Goal: Task Accomplishment & Management: Use online tool/utility

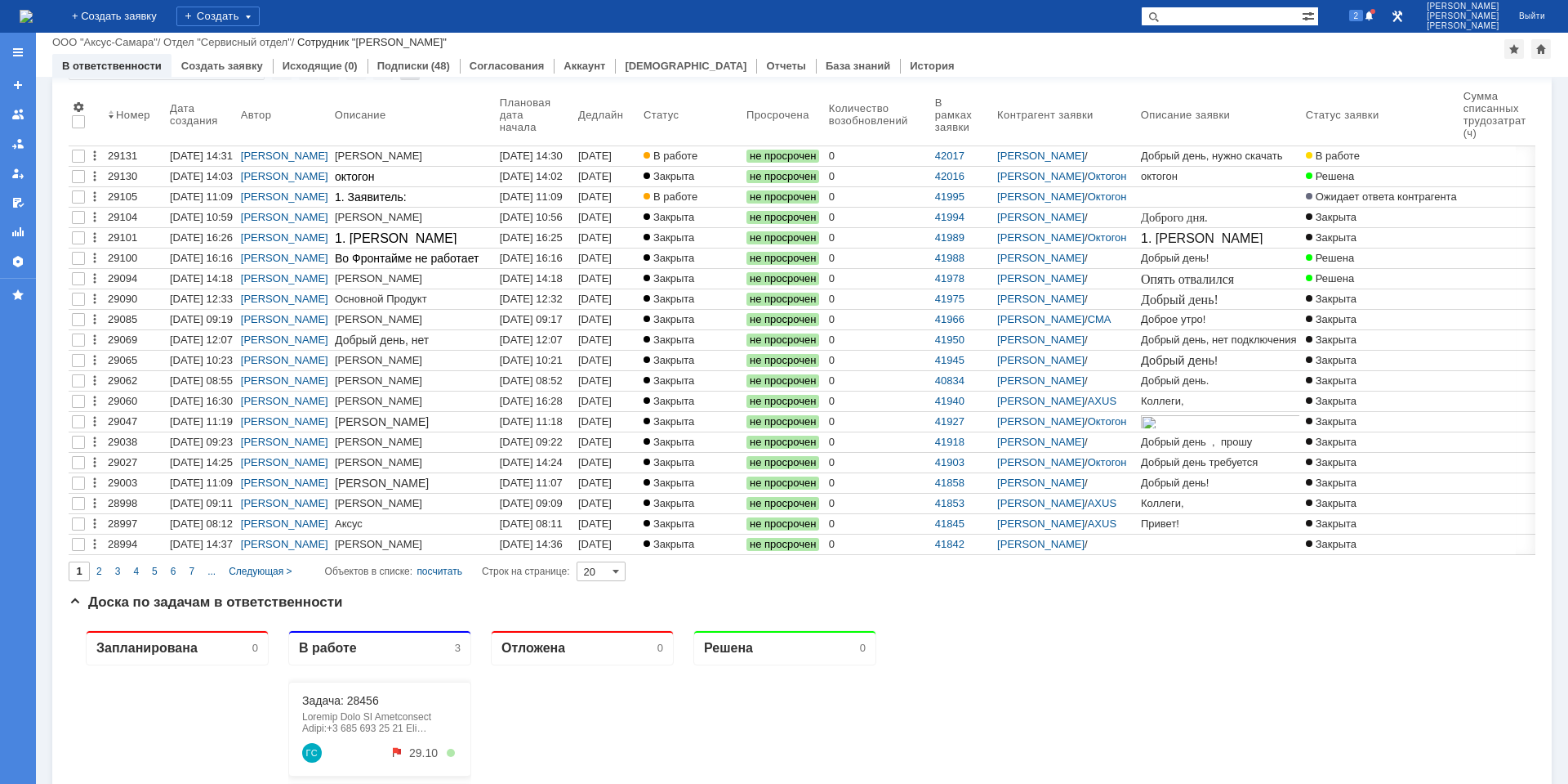
click at [1365, 29] on div "2" at bounding box center [1353, 16] width 49 height 33
click at [1365, 17] on span "2" at bounding box center [1357, 15] width 15 height 12
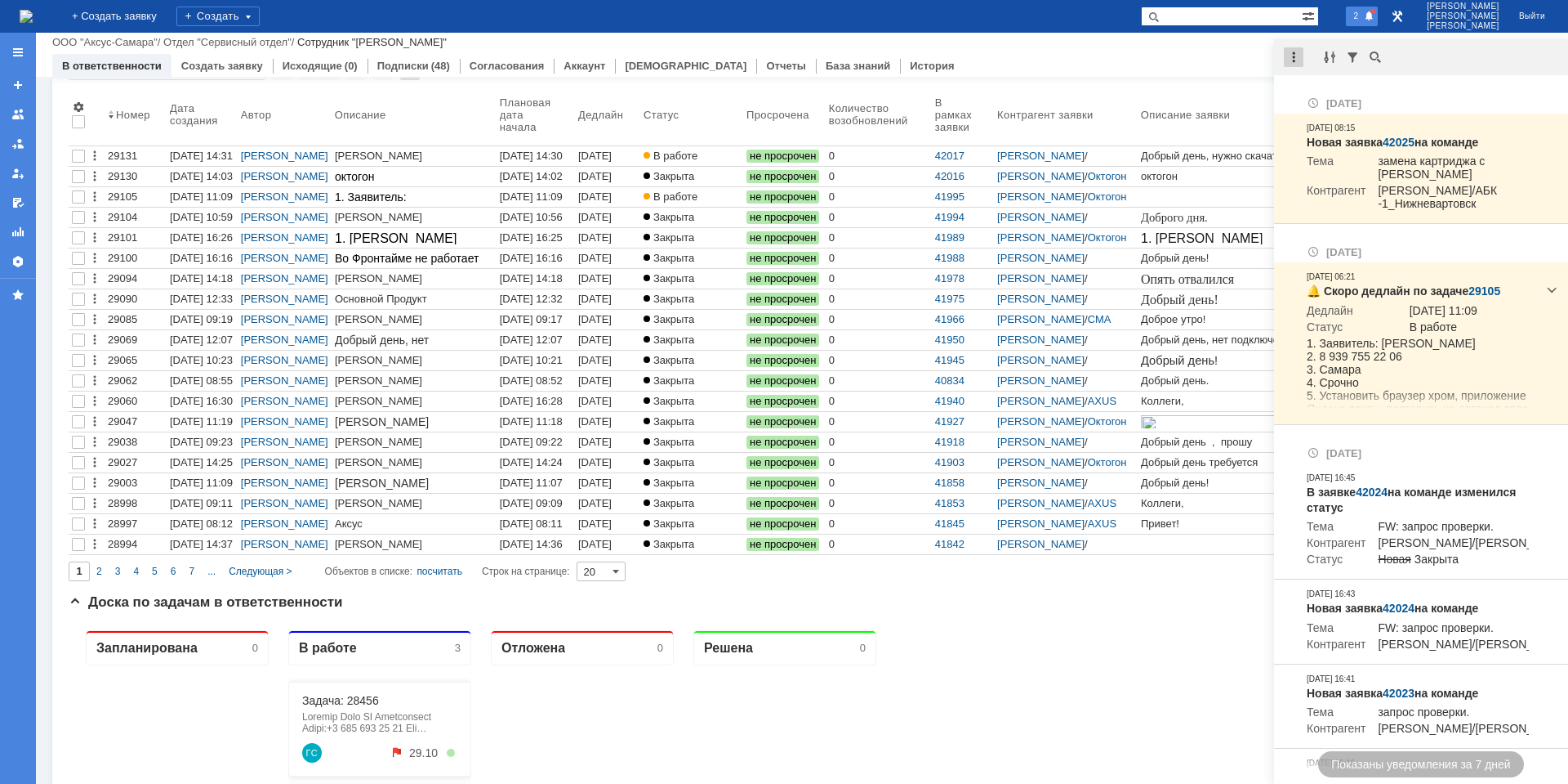
click at [1292, 57] on div at bounding box center [1294, 58] width 19 height 19
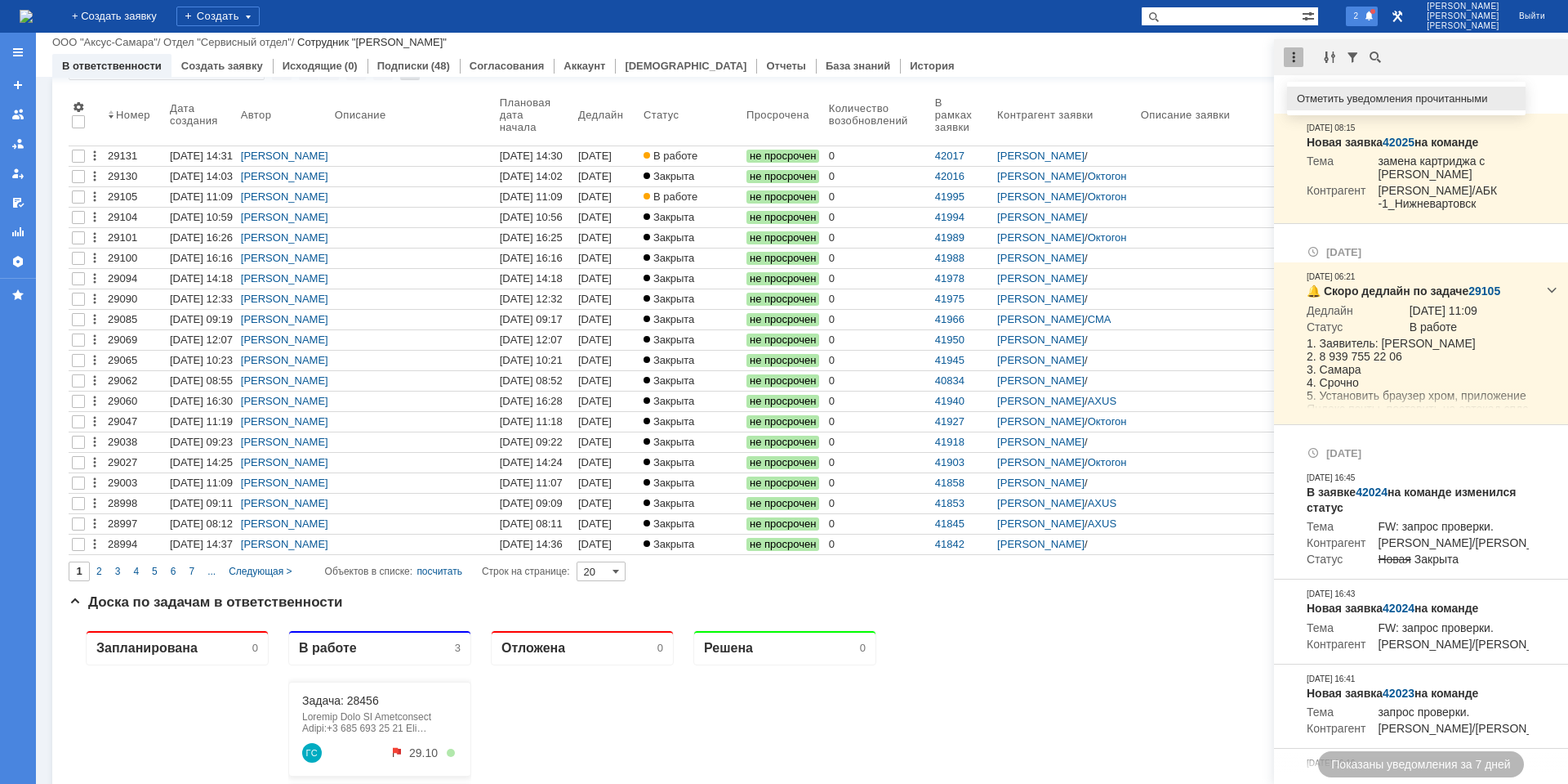
click at [1318, 89] on div "Отметить уведомления прочитанными" at bounding box center [1407, 98] width 239 height 24
click at [1291, 56] on div at bounding box center [1294, 58] width 19 height 19
click at [1331, 99] on div "Отметить уведомления прочитанными" at bounding box center [1407, 98] width 219 height 11
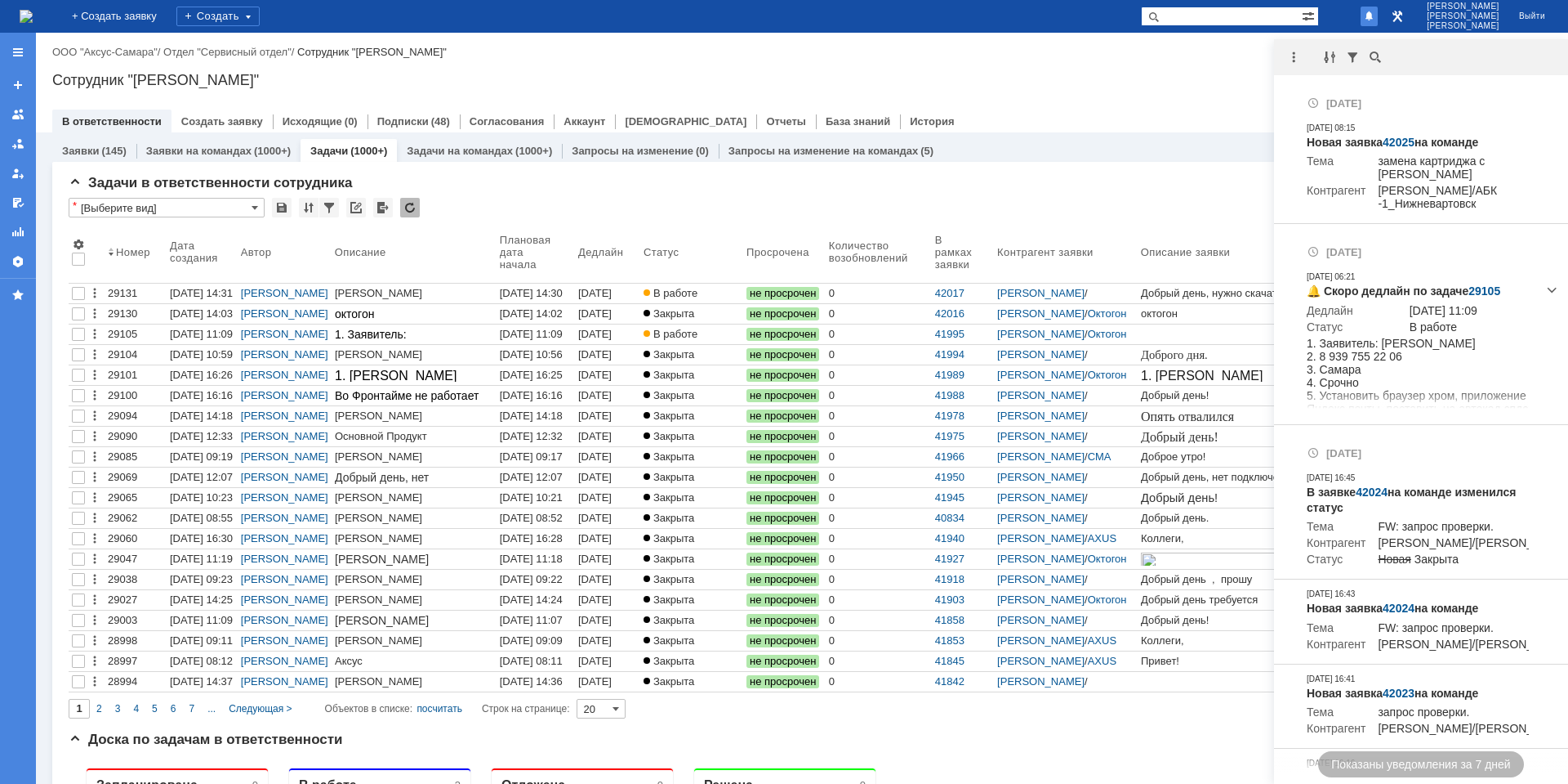
click at [1182, 81] on div "Сотрудник "[PERSON_NAME]"" at bounding box center [802, 80] width 1500 height 16
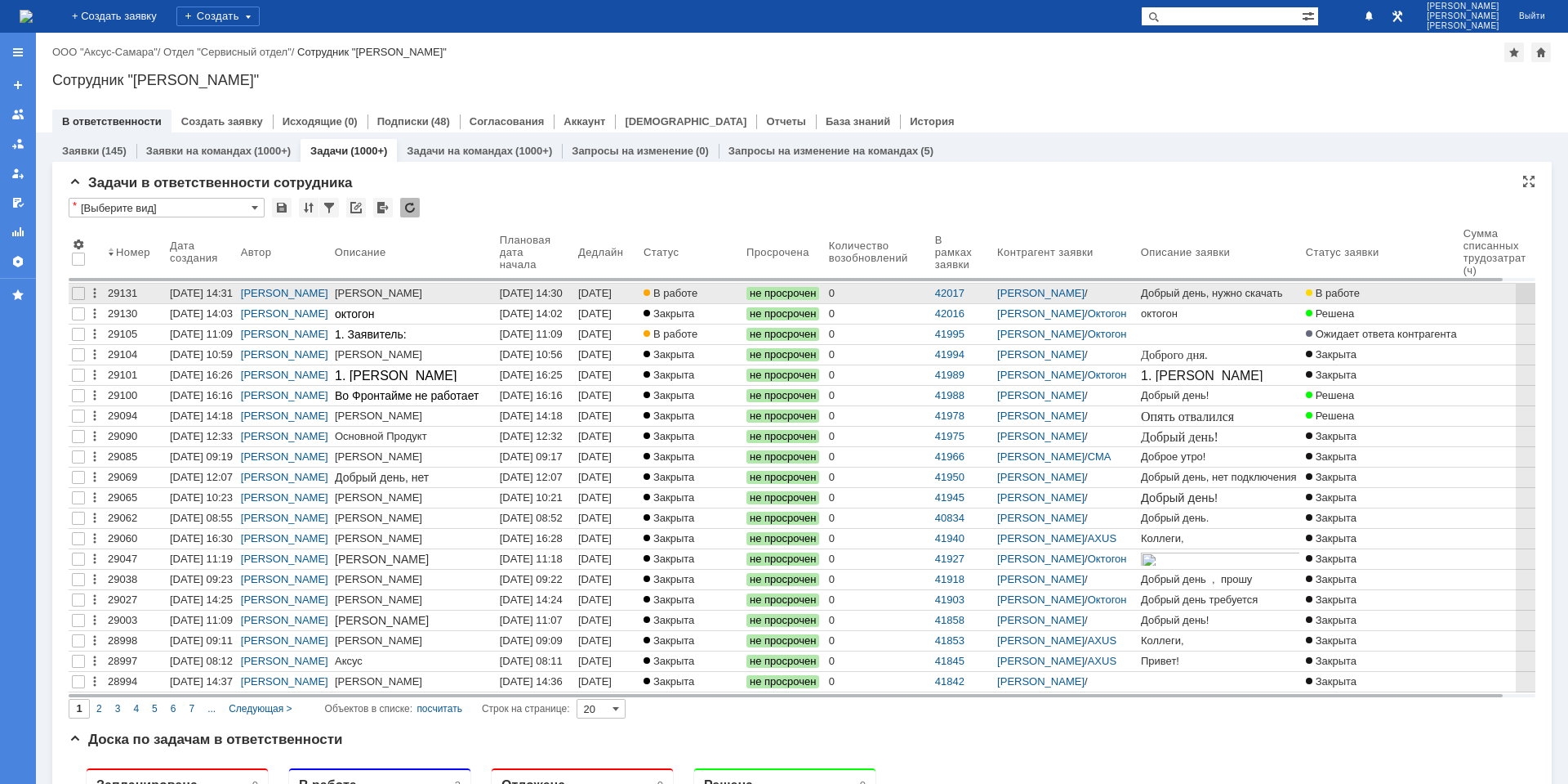
click at [552, 294] on div "[DATE] 14:30" at bounding box center [531, 293] width 63 height 12
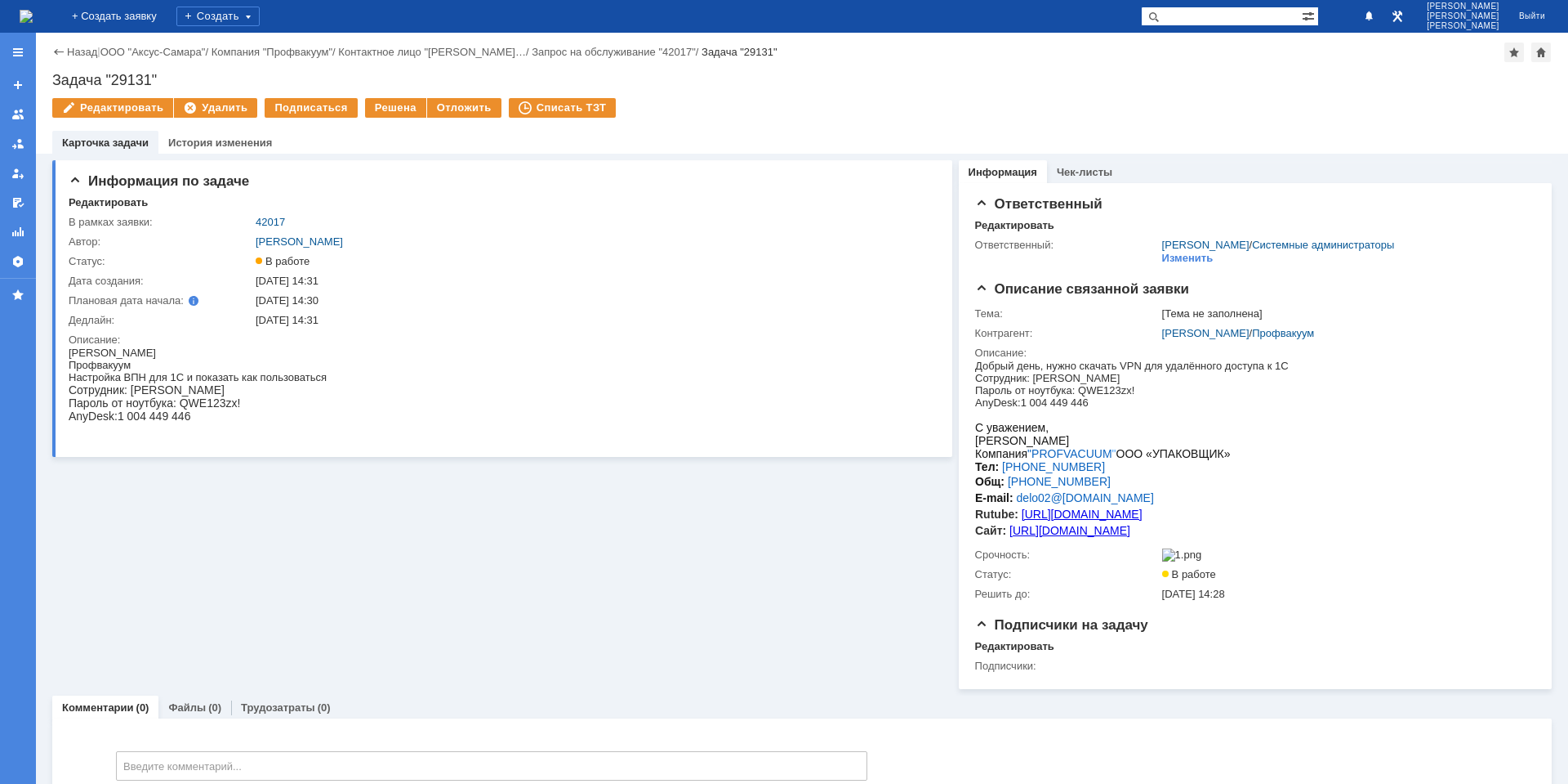
click at [155, 419] on span "AnyDesk:1 004 449 446" at bounding box center [130, 416] width 122 height 13
click at [155, 419] on span "AnyDesk:1 004 449 446" at bounding box center [130, 416] width 122 height 13
click at [144, 418] on span "AnyDesk:1 004 449 446" at bounding box center [130, 416] width 122 height 13
drag, startPoint x: 122, startPoint y: 418, endPoint x: 301, endPoint y: 414, distance: 179.0
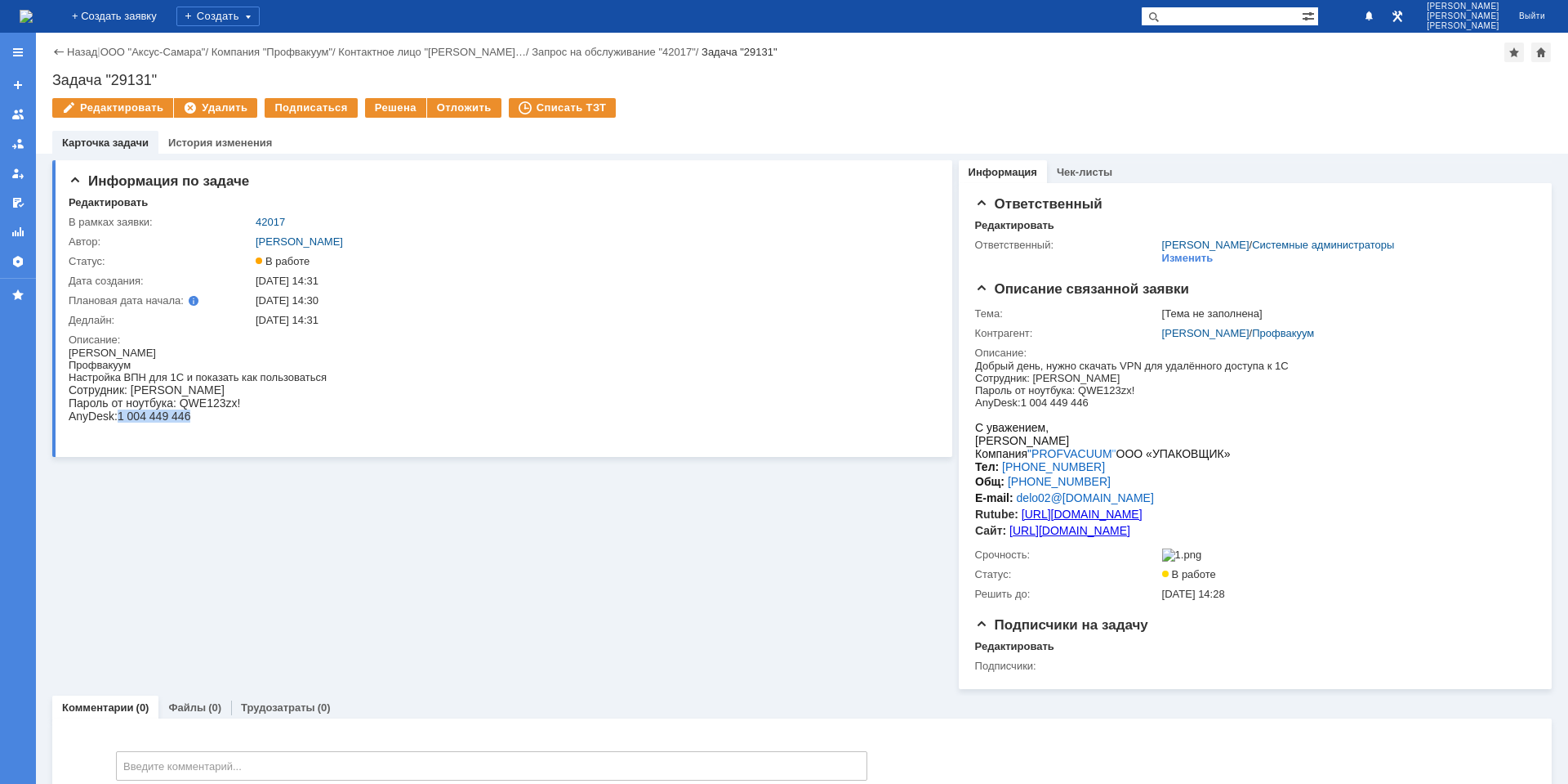
click at [301, 414] on div "Сотрудник: [PERSON_NAME] от ноутбука: QWE123zx! AnyDesk:1 004 449 446" at bounding box center [198, 403] width 258 height 39
copy span "1 004 449 446"
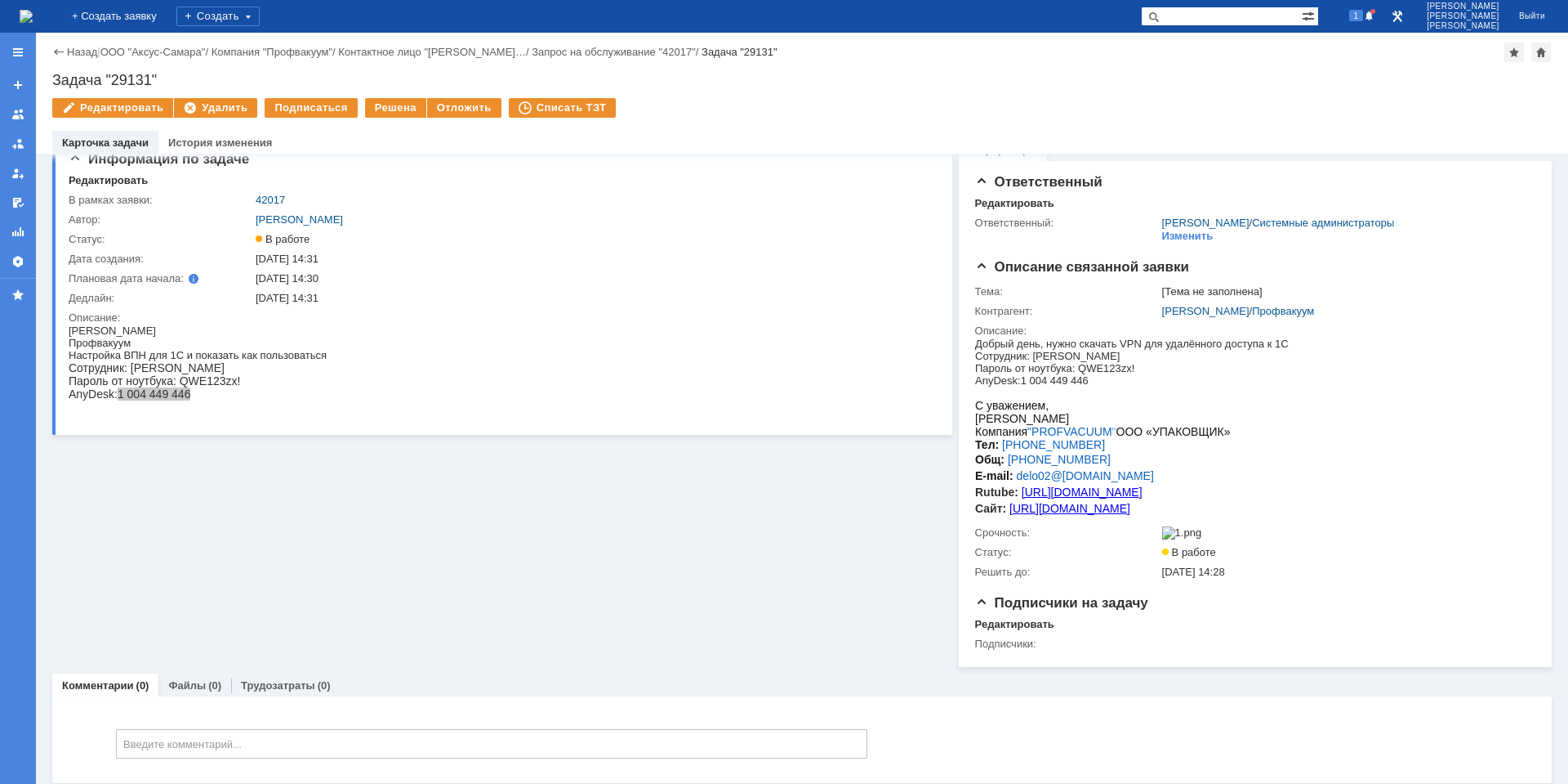
scroll to position [35, 0]
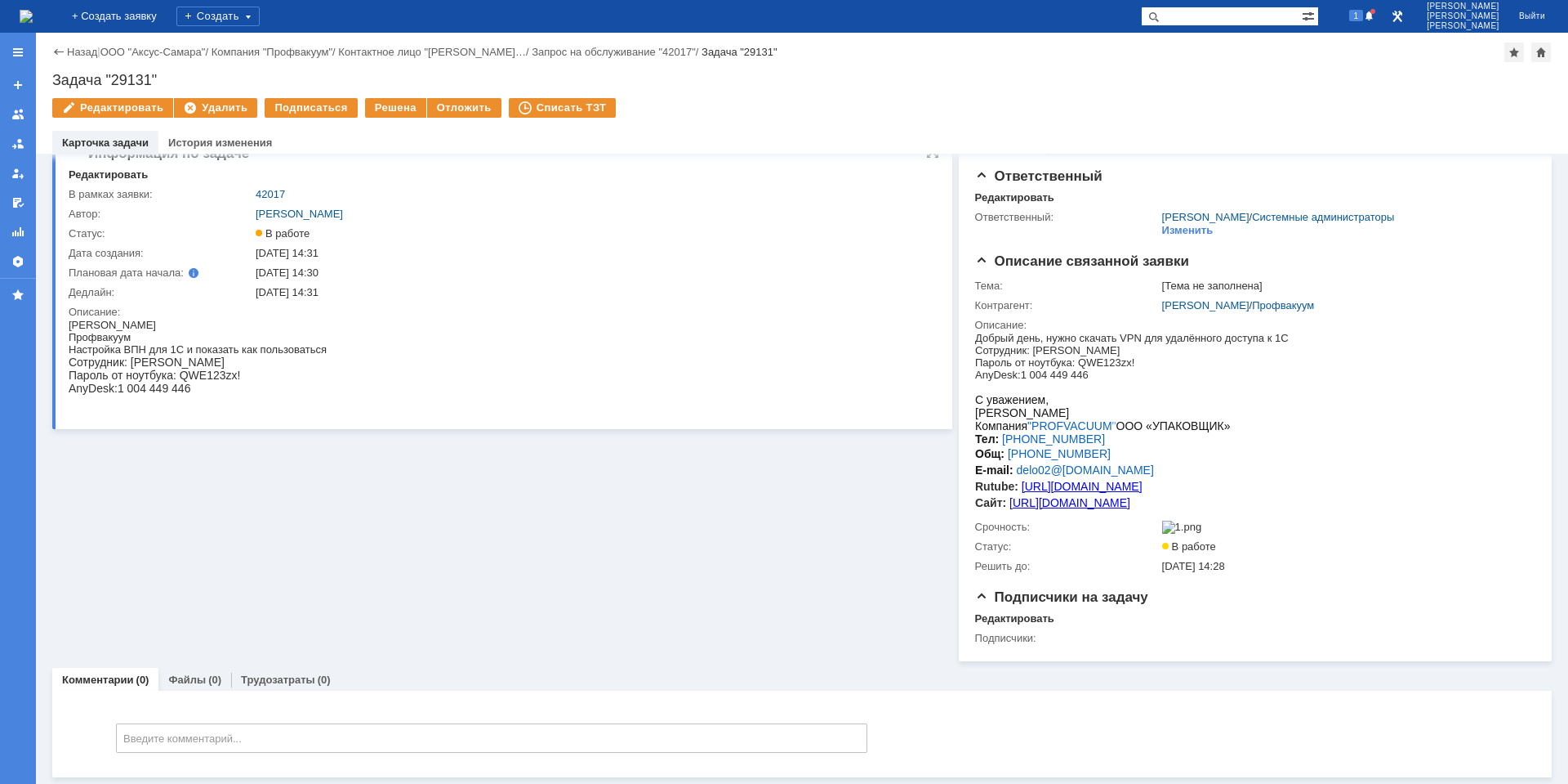
click at [172, 376] on span "Пароль от ноутбука: QWE123zx!" at bounding box center [155, 375] width 172 height 13
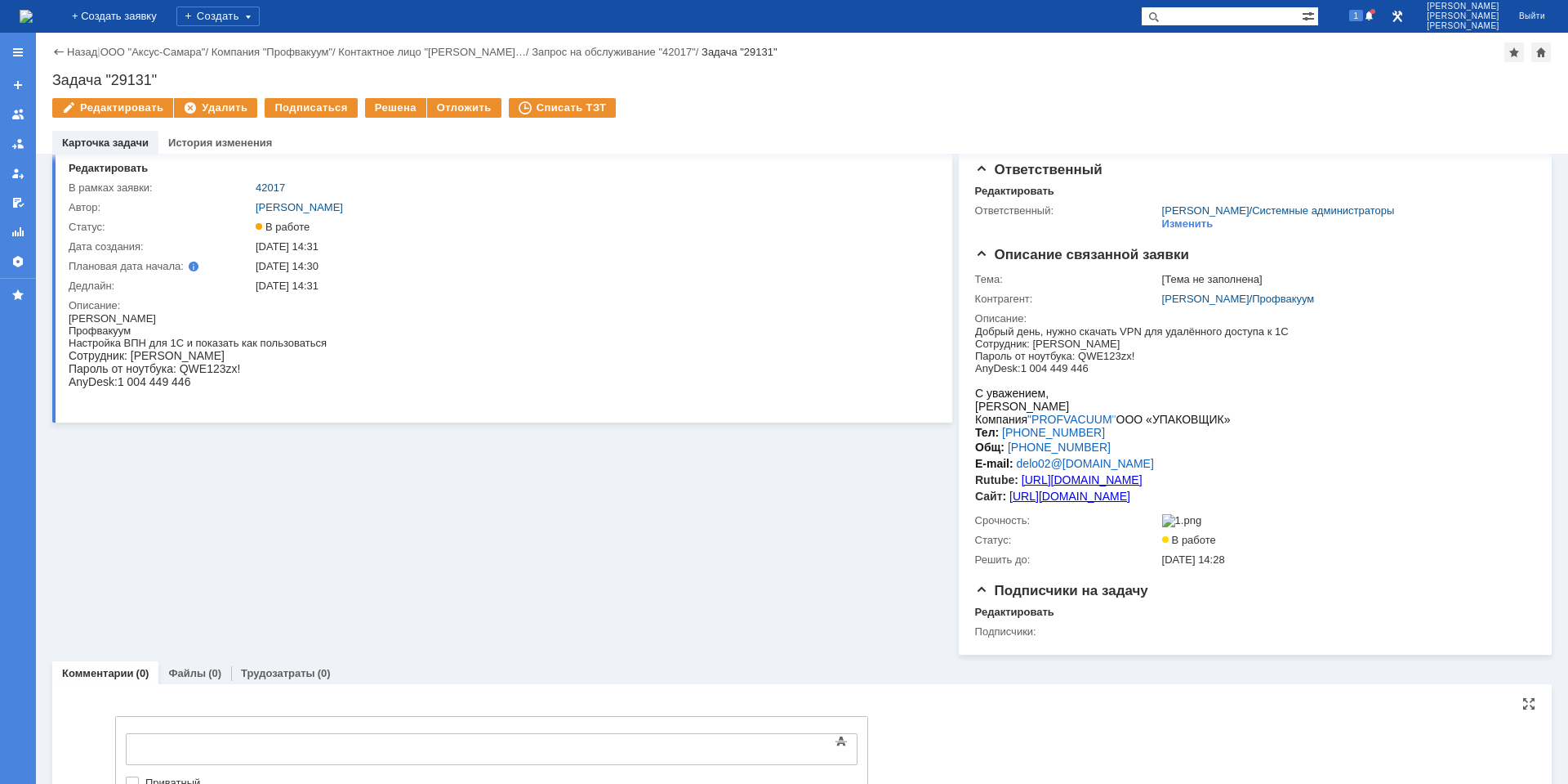
scroll to position [0, 0]
drag, startPoint x: 1095, startPoint y: 431, endPoint x: 1004, endPoint y: 430, distance: 91.0
click at [1004, 430] on div "C уважением, [PERSON_NAME] Компания "PROFVACUUM " ООО «УПАКОВЩИК» Тел: [PHONE_N…" at bounding box center [1131, 445] width 314 height 118
copy span "[PHONE_NUMBER]"
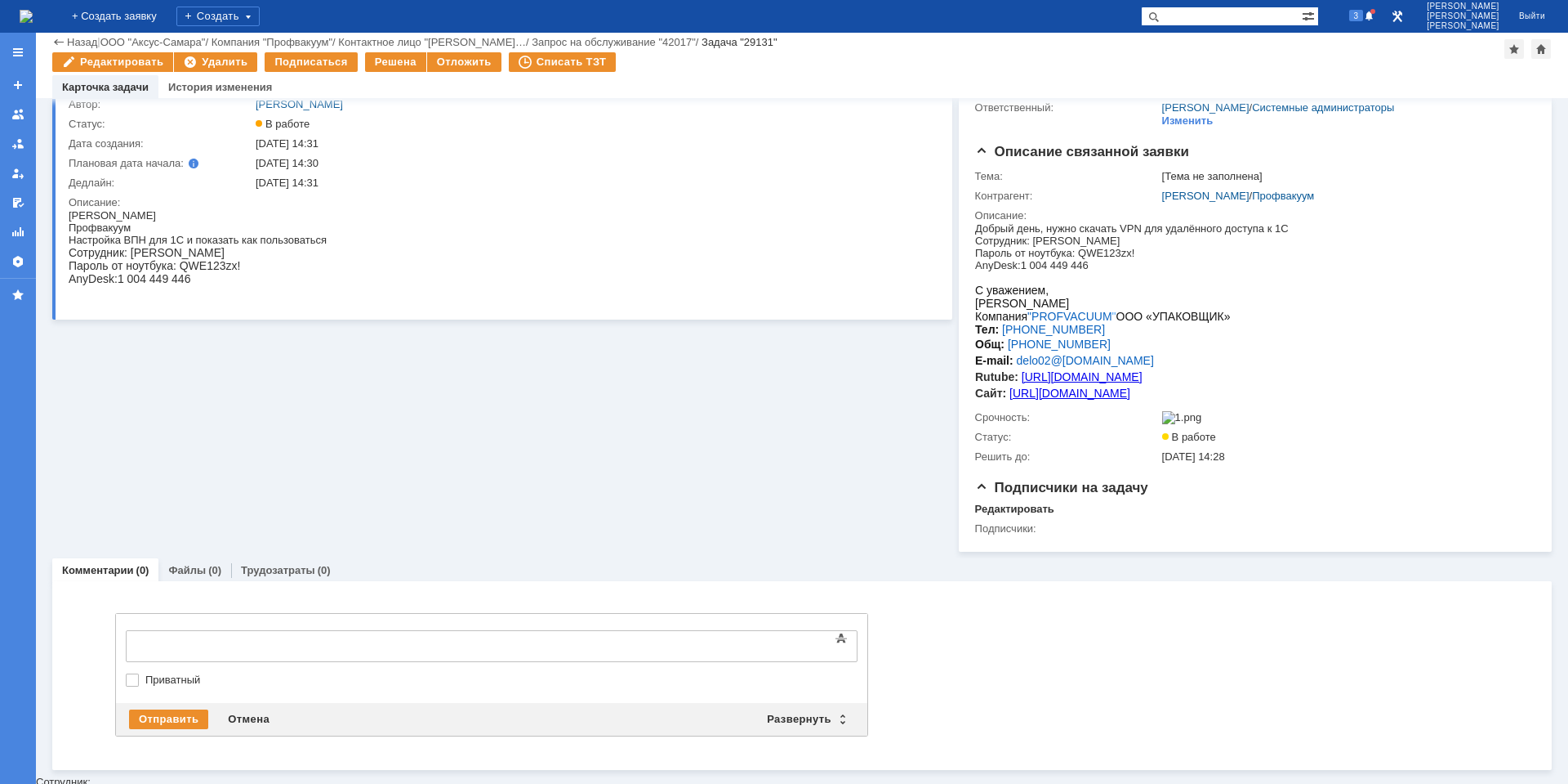
scroll to position [79, 0]
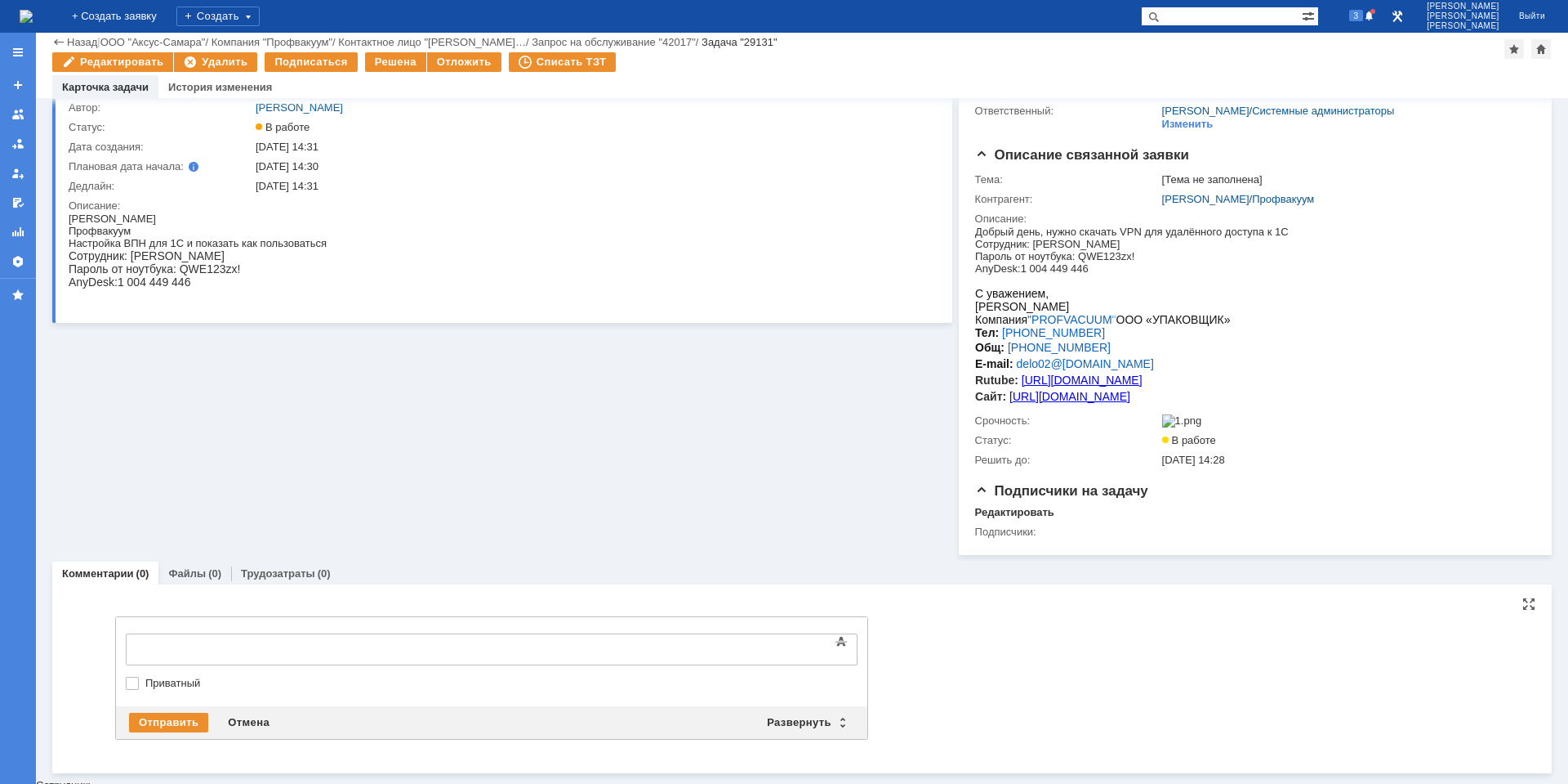
click at [232, 657] on body at bounding box center [258, 648] width 245 height 27
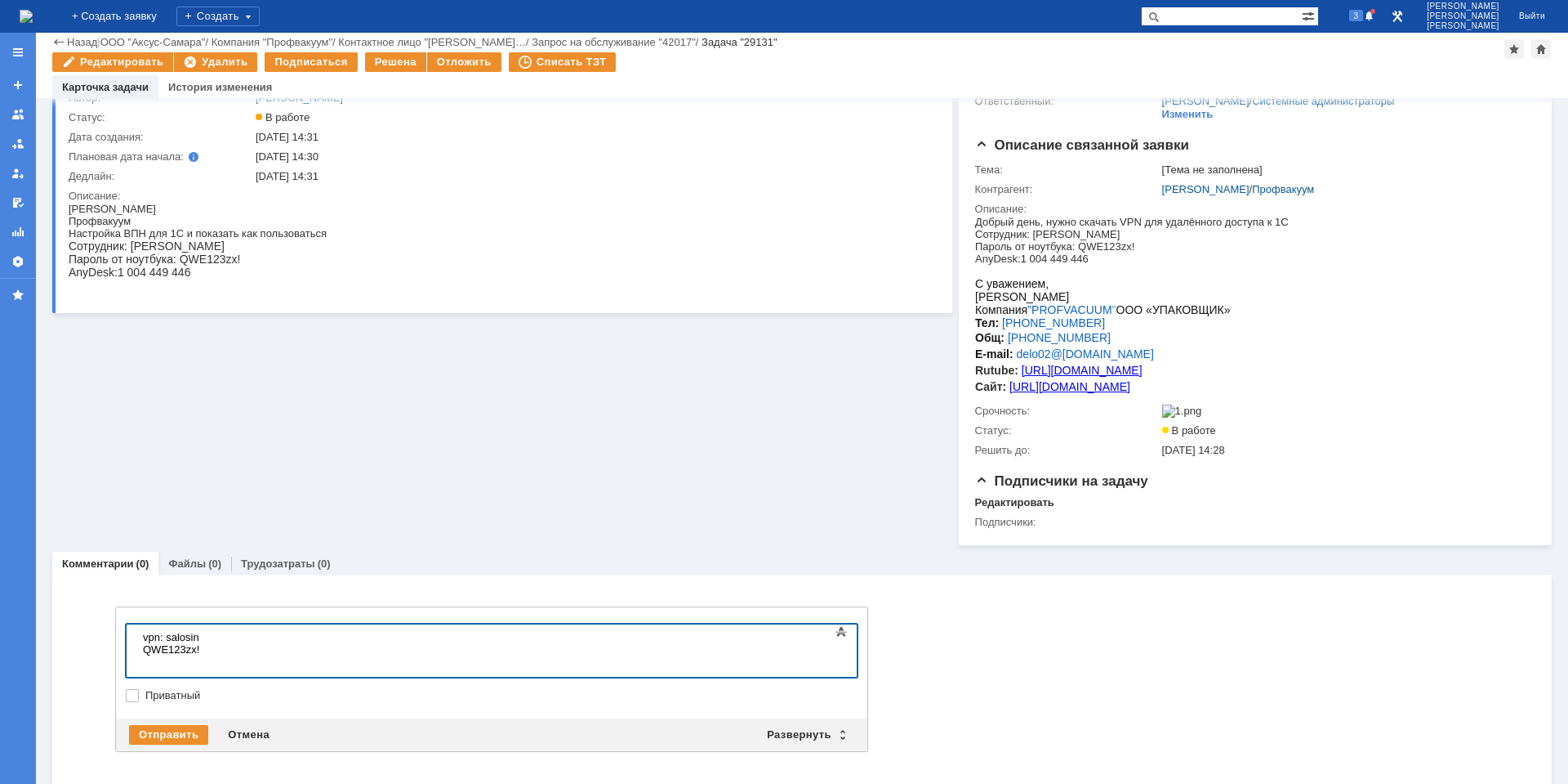
scroll to position [97, 0]
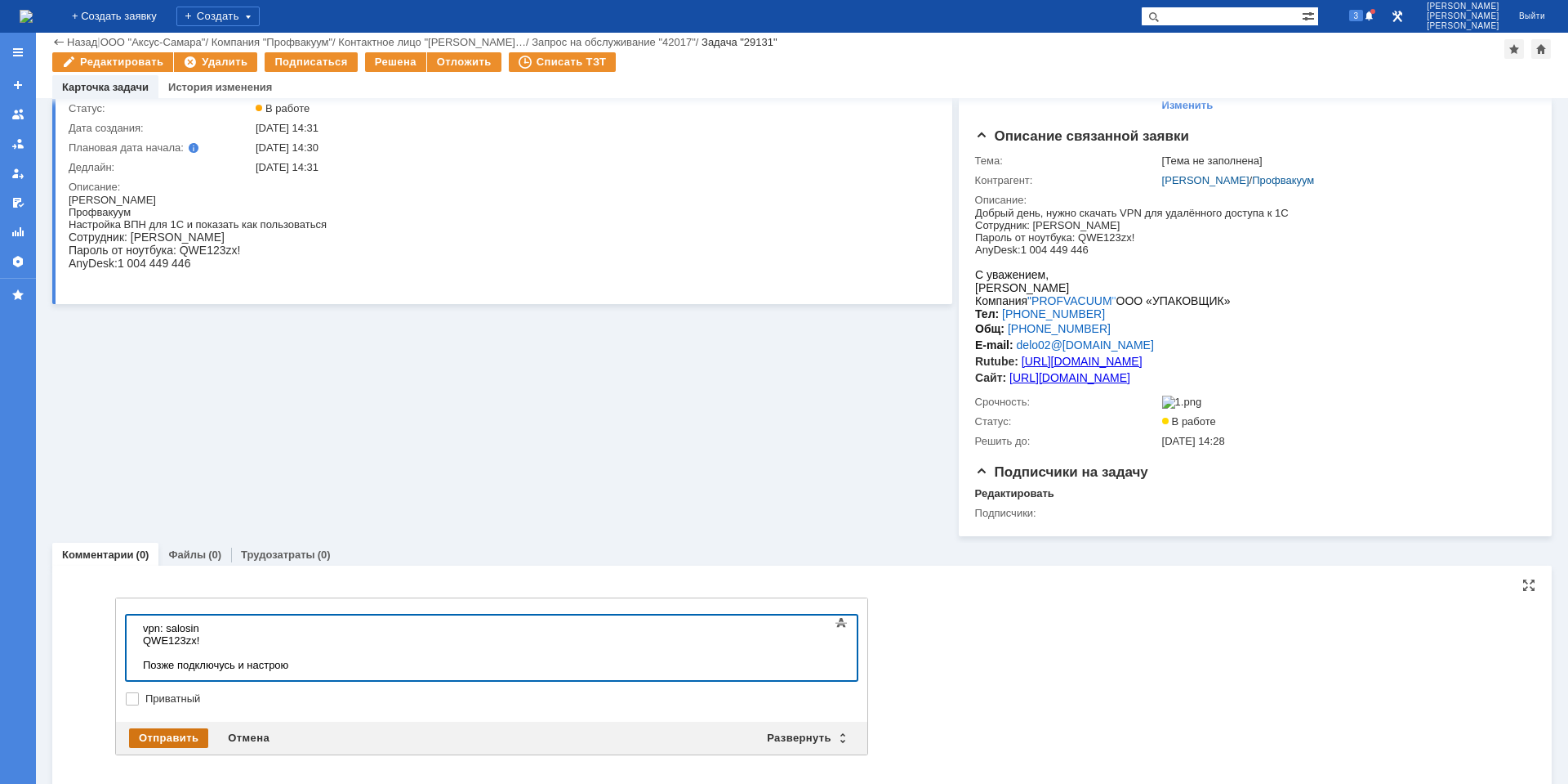
click at [194, 740] on div "Отправить" at bounding box center [169, 738] width 80 height 19
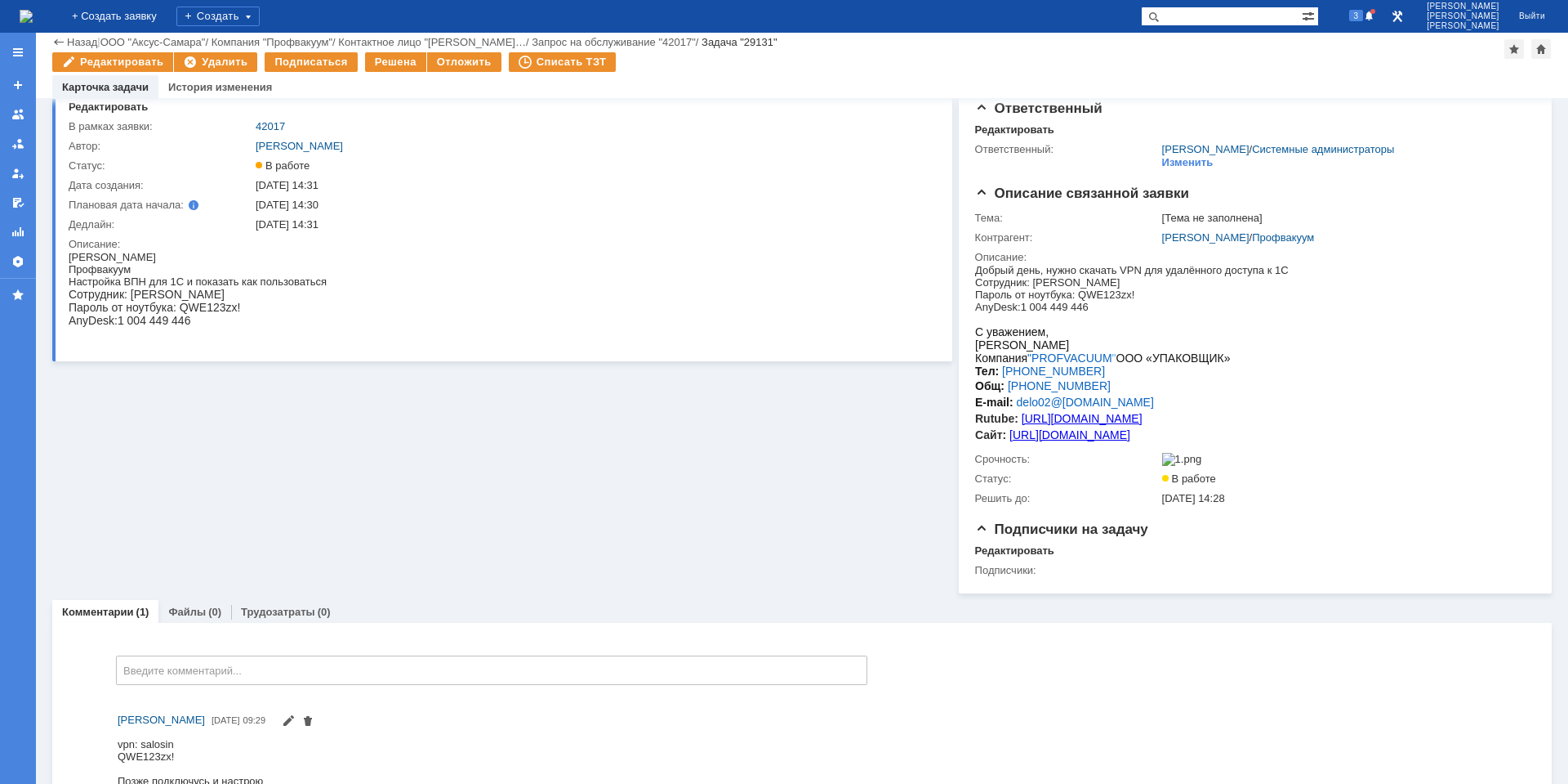
scroll to position [0, 0]
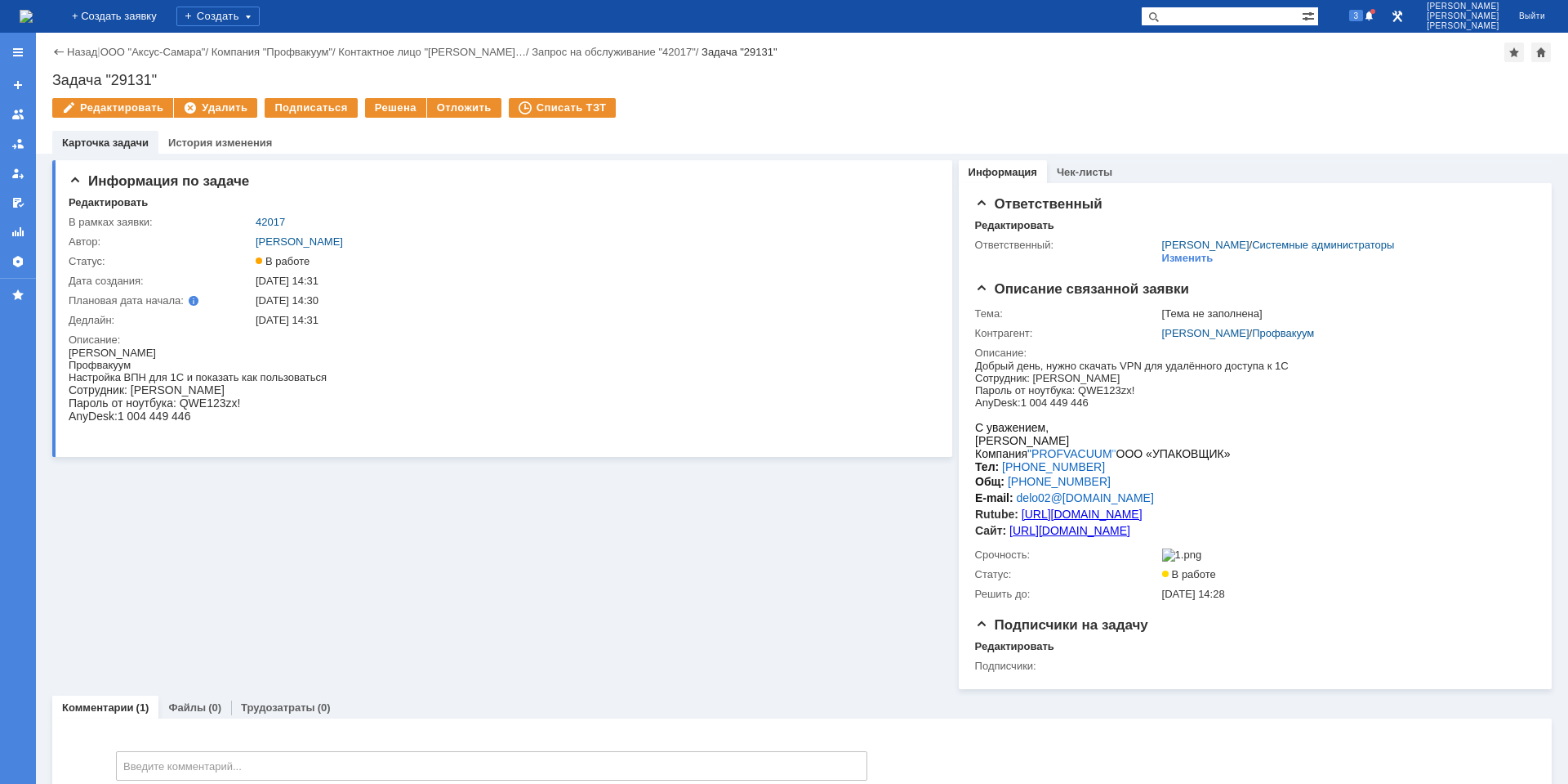
click at [83, 45] on div "Назад | ООО "Аксус-Самара" / Компания "Профвакуум" / Контактное лицо "[PERSON_N…" at bounding box center [802, 52] width 1500 height 19
click at [80, 48] on link "Назад" at bounding box center [82, 52] width 30 height 12
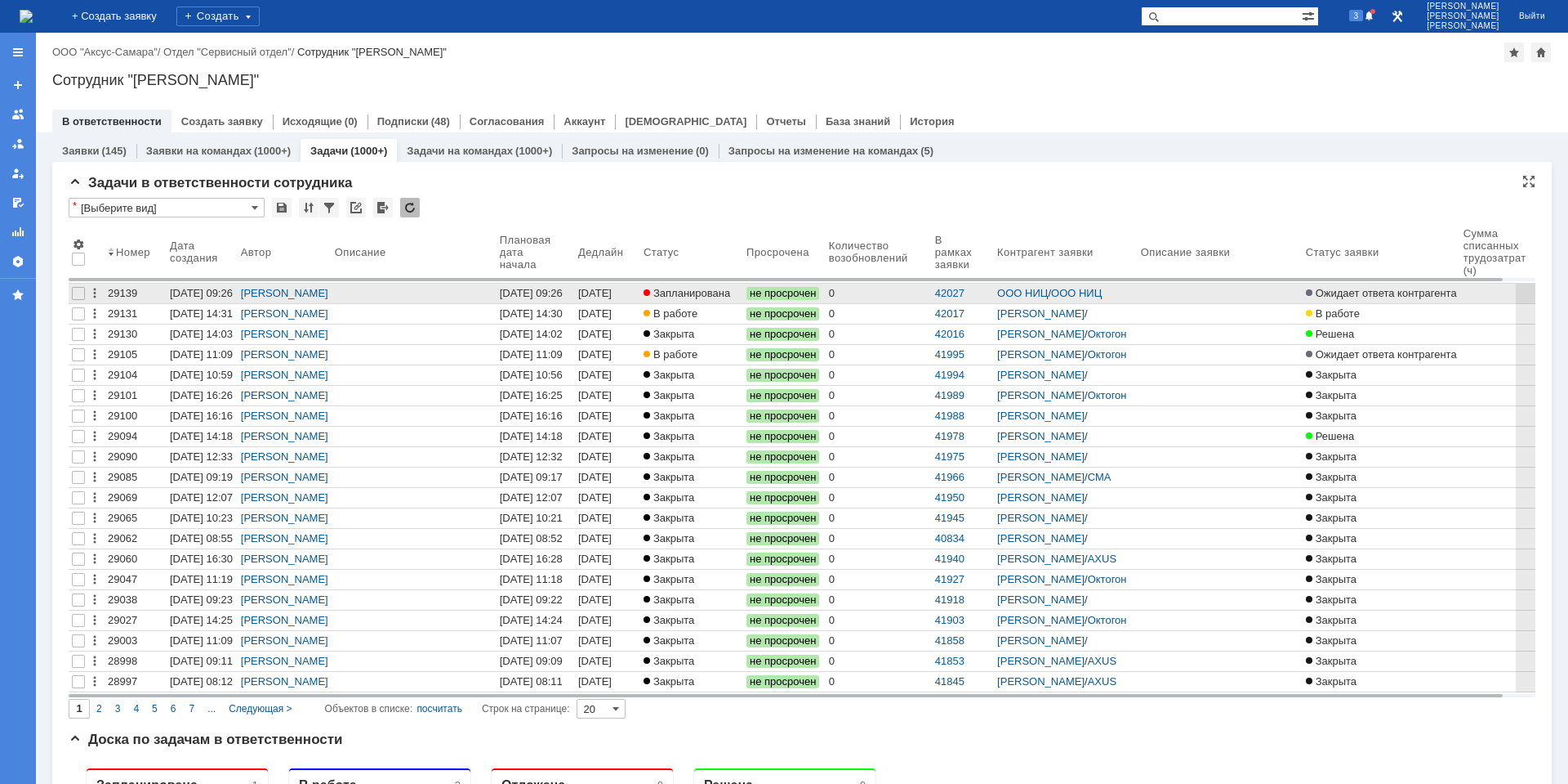
click at [575, 295] on link "[DATE] 09:26" at bounding box center [536, 294] width 79 height 19
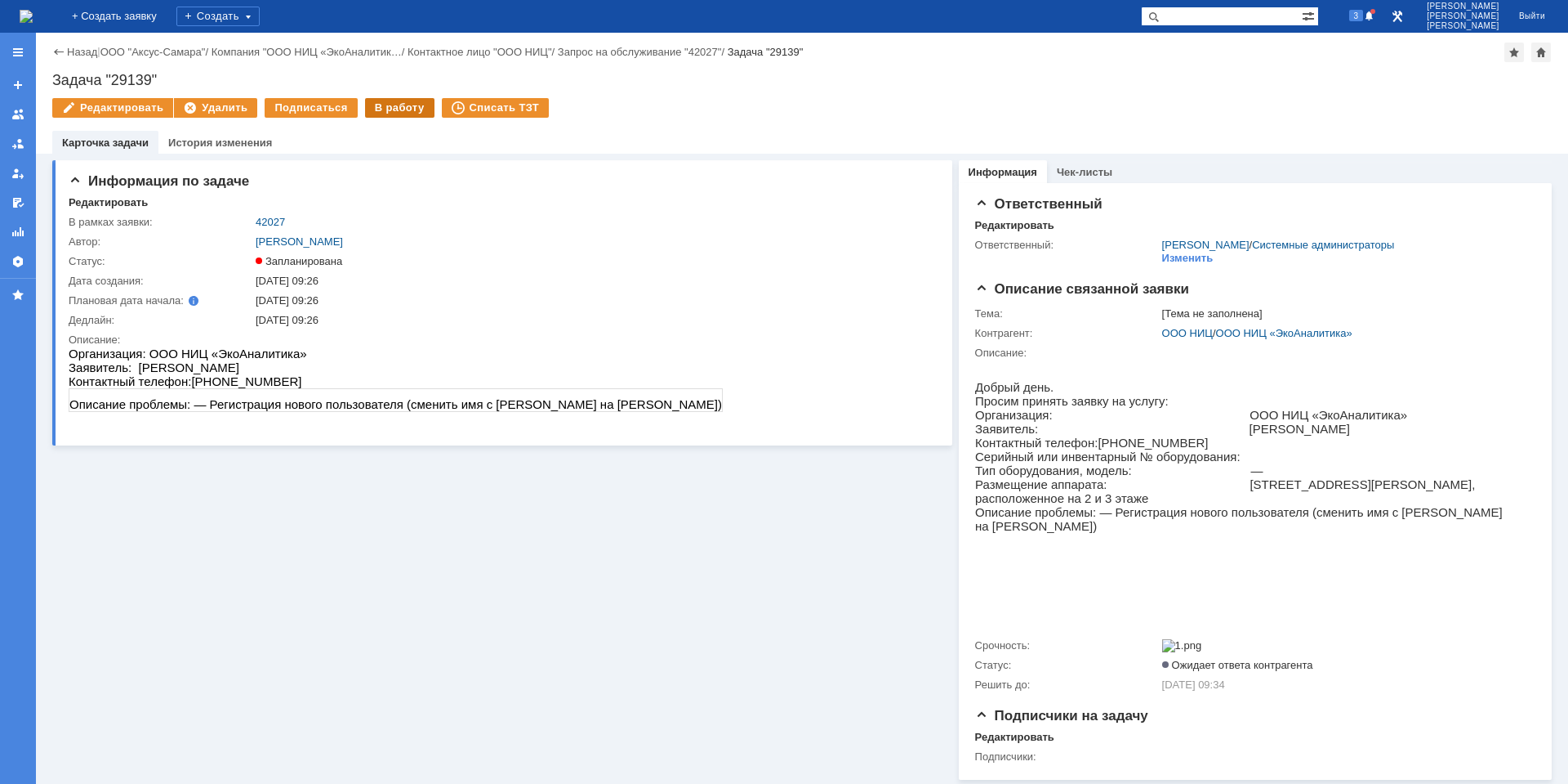
click at [380, 112] on div "В работу" at bounding box center [400, 108] width 70 height 19
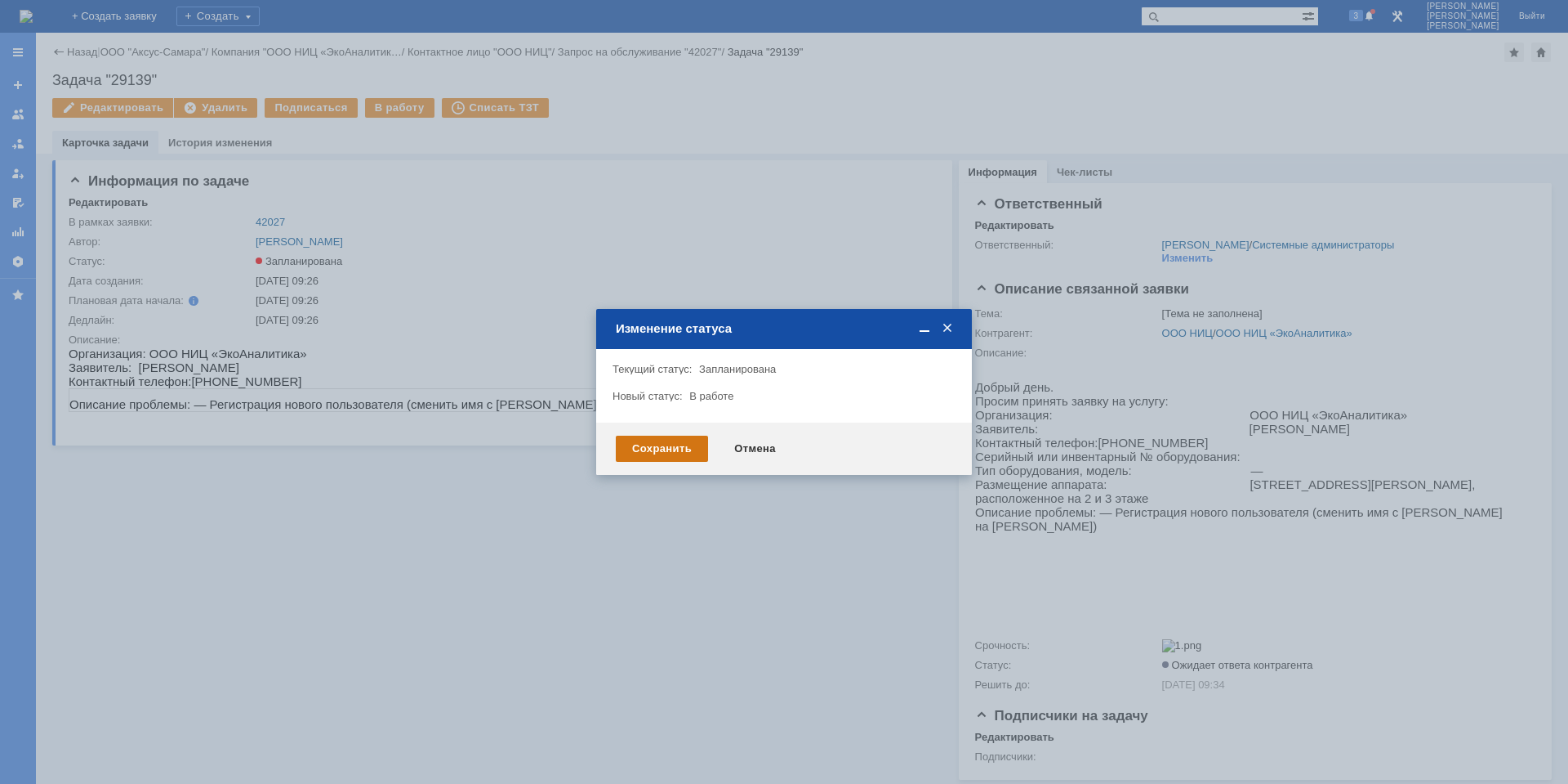
click at [679, 456] on div "Сохранить" at bounding box center [662, 449] width 92 height 27
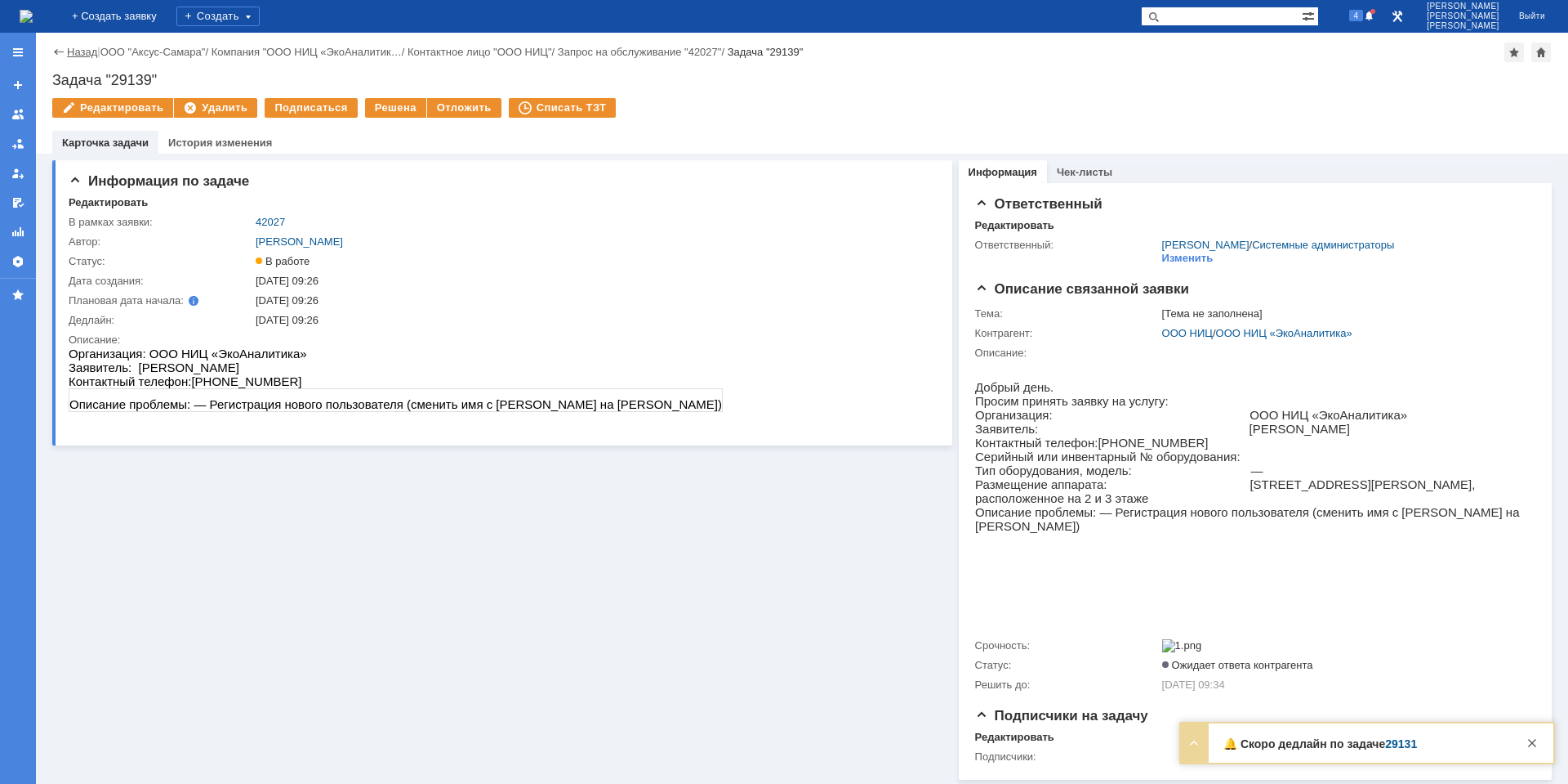
click at [77, 49] on link "Назад" at bounding box center [82, 52] width 30 height 12
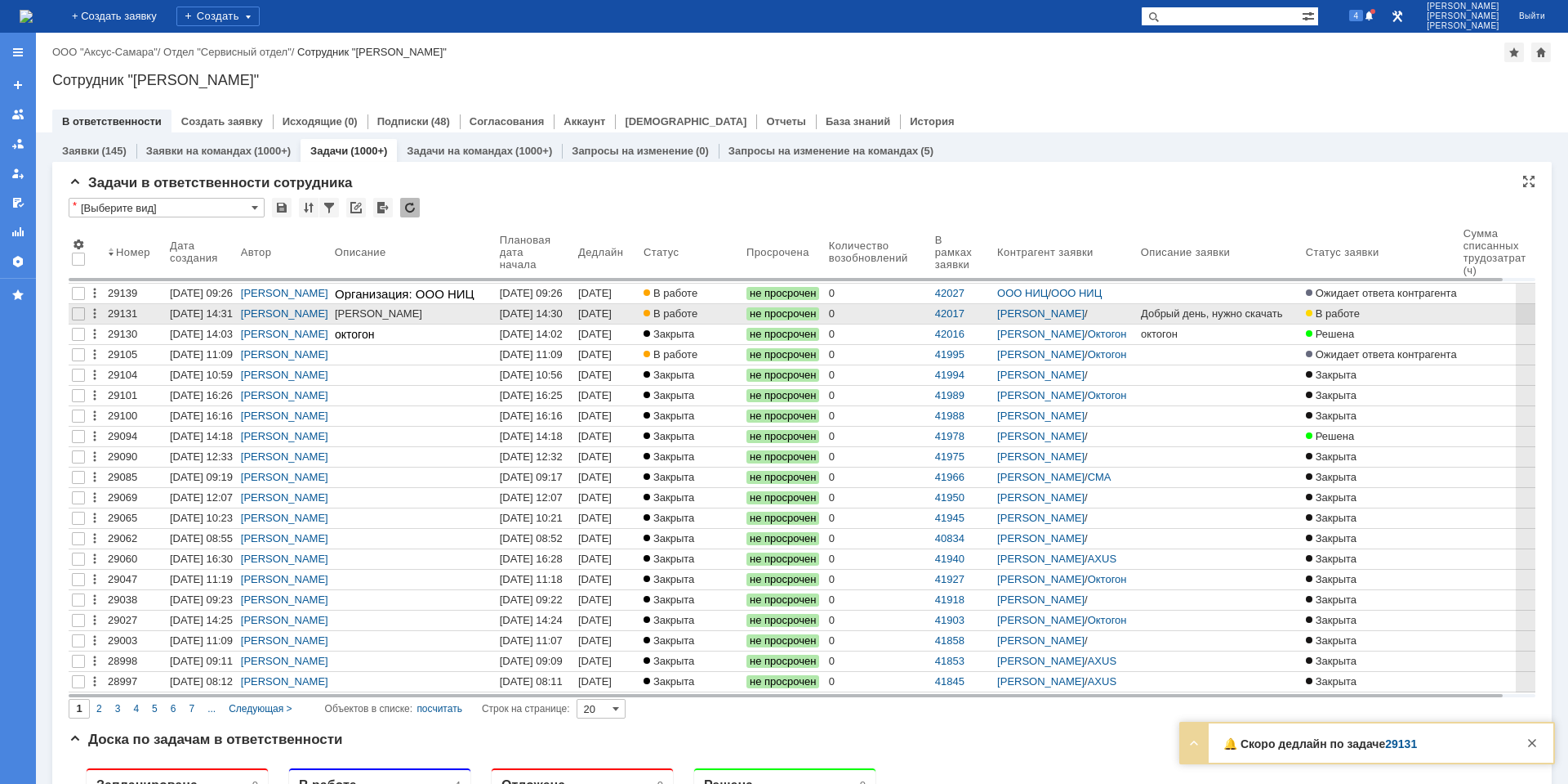
click at [583, 311] on link "[DATE] 14:31" at bounding box center [608, 314] width 65 height 19
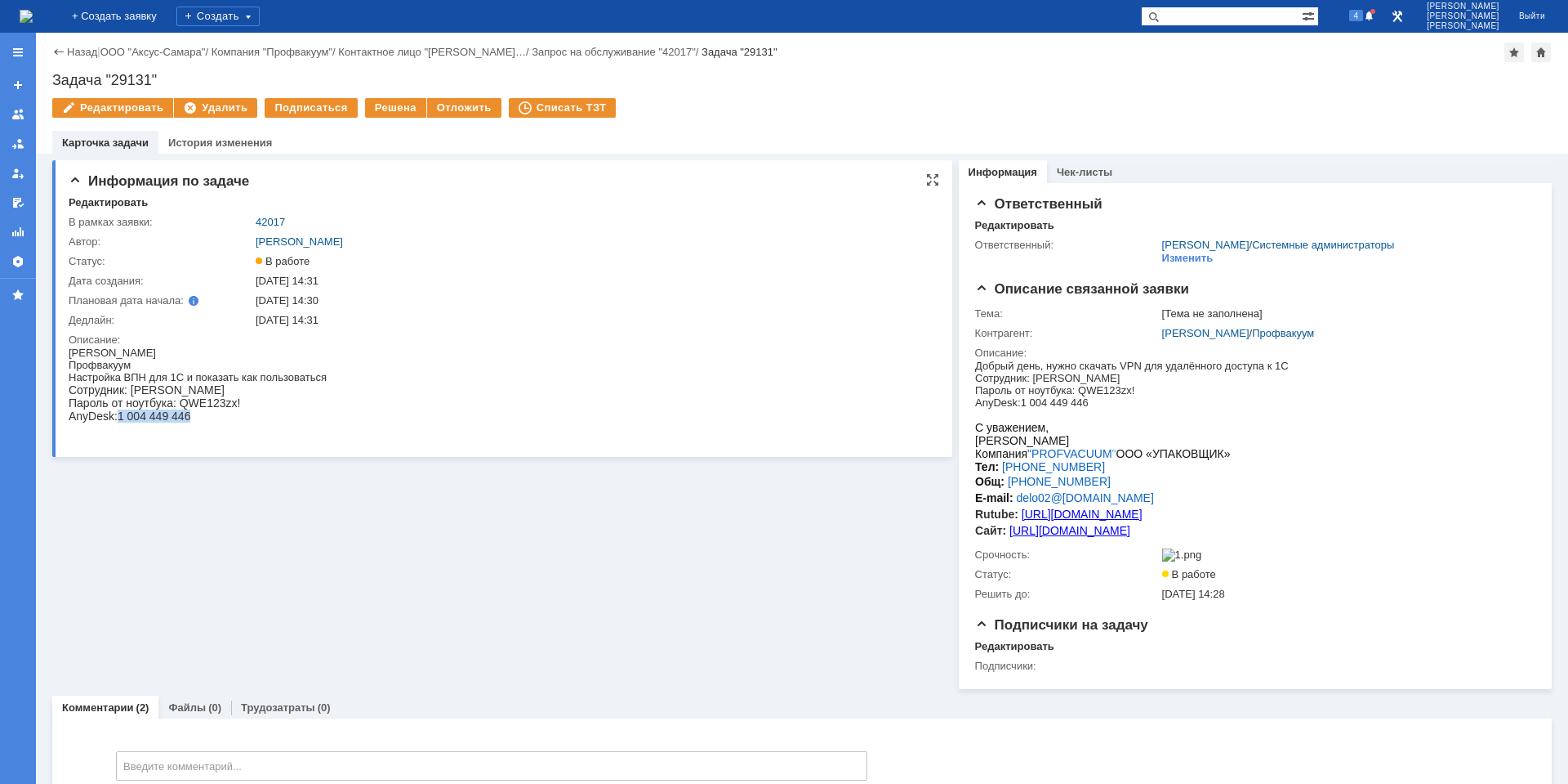
drag, startPoint x: 125, startPoint y: 420, endPoint x: 195, endPoint y: 420, distance: 70.0
click at [195, 420] on div "Сотрудник: [PERSON_NAME] от ноутбука: QWE123zx! AnyDesk:1 004 449 446" at bounding box center [198, 403] width 258 height 39
copy span "1 004 449 446"
click at [248, 578] on div "Информация по задаче Редактировать В рамках заявки: 42017 Автор: [PERSON_NAME]:…" at bounding box center [502, 421] width 900 height 535
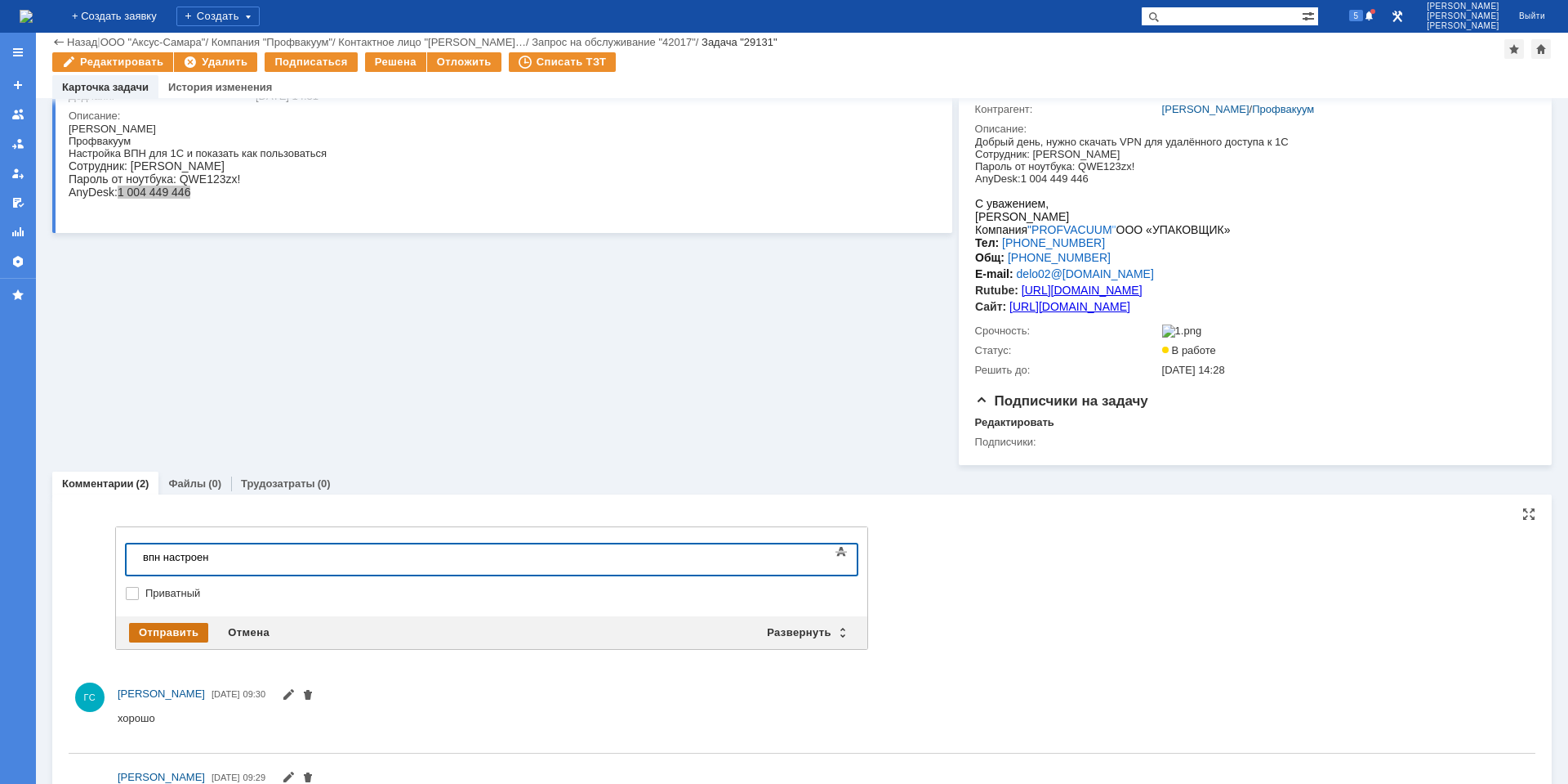
click at [168, 626] on div "Отправить" at bounding box center [169, 633] width 80 height 19
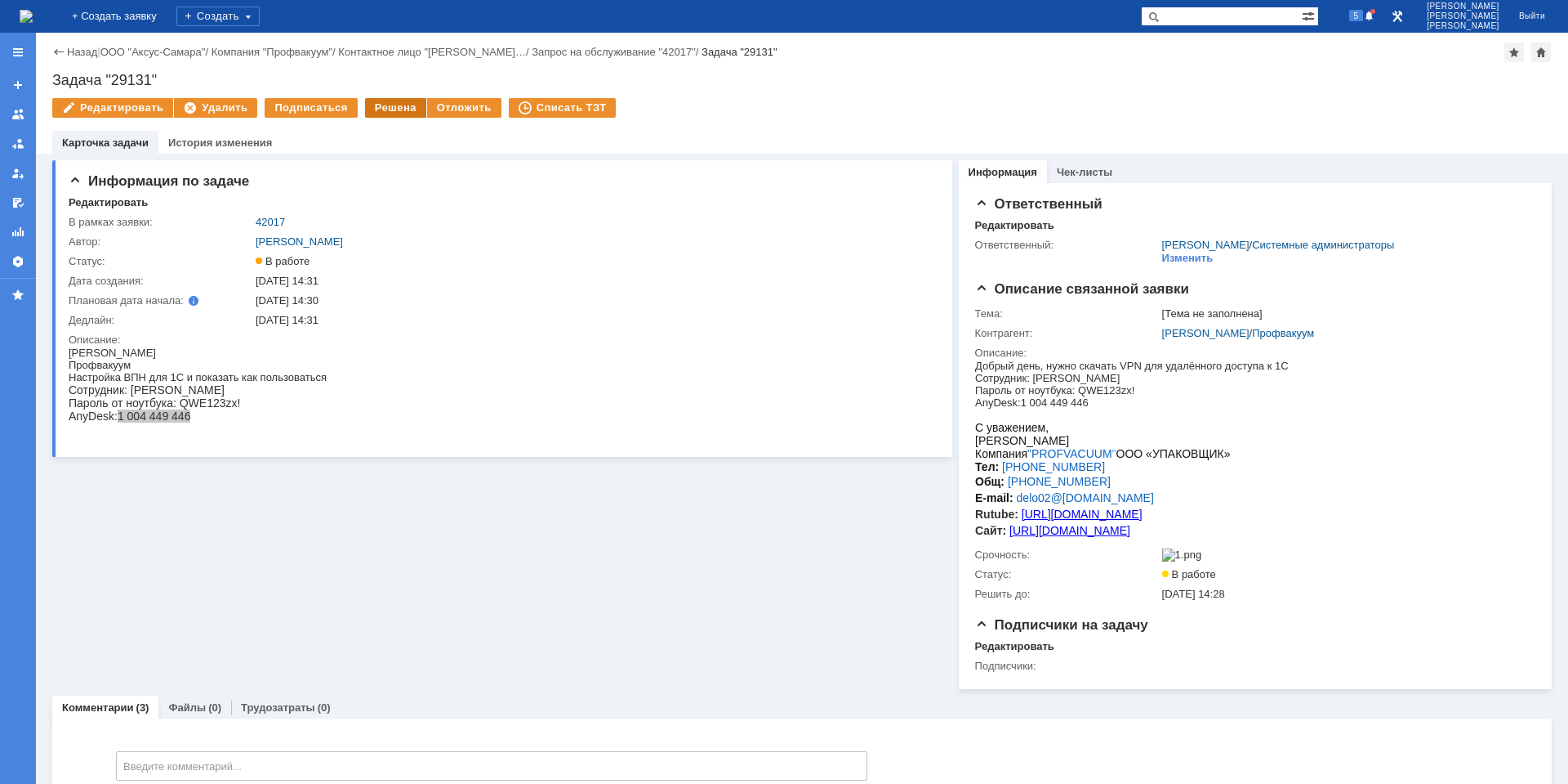
click at [382, 110] on div "Решена" at bounding box center [395, 108] width 61 height 19
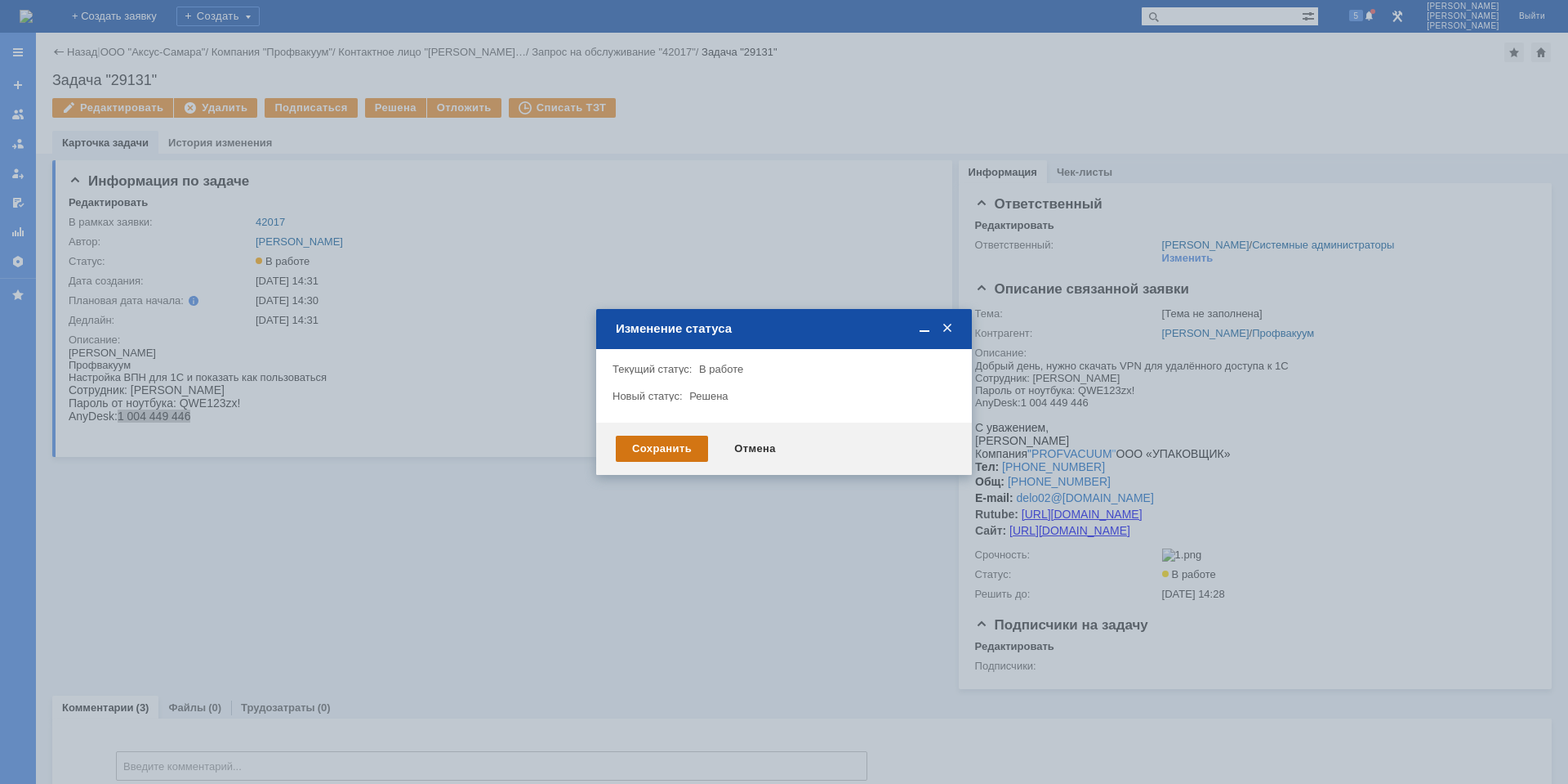
click at [658, 453] on div "Сохранить" at bounding box center [662, 449] width 92 height 27
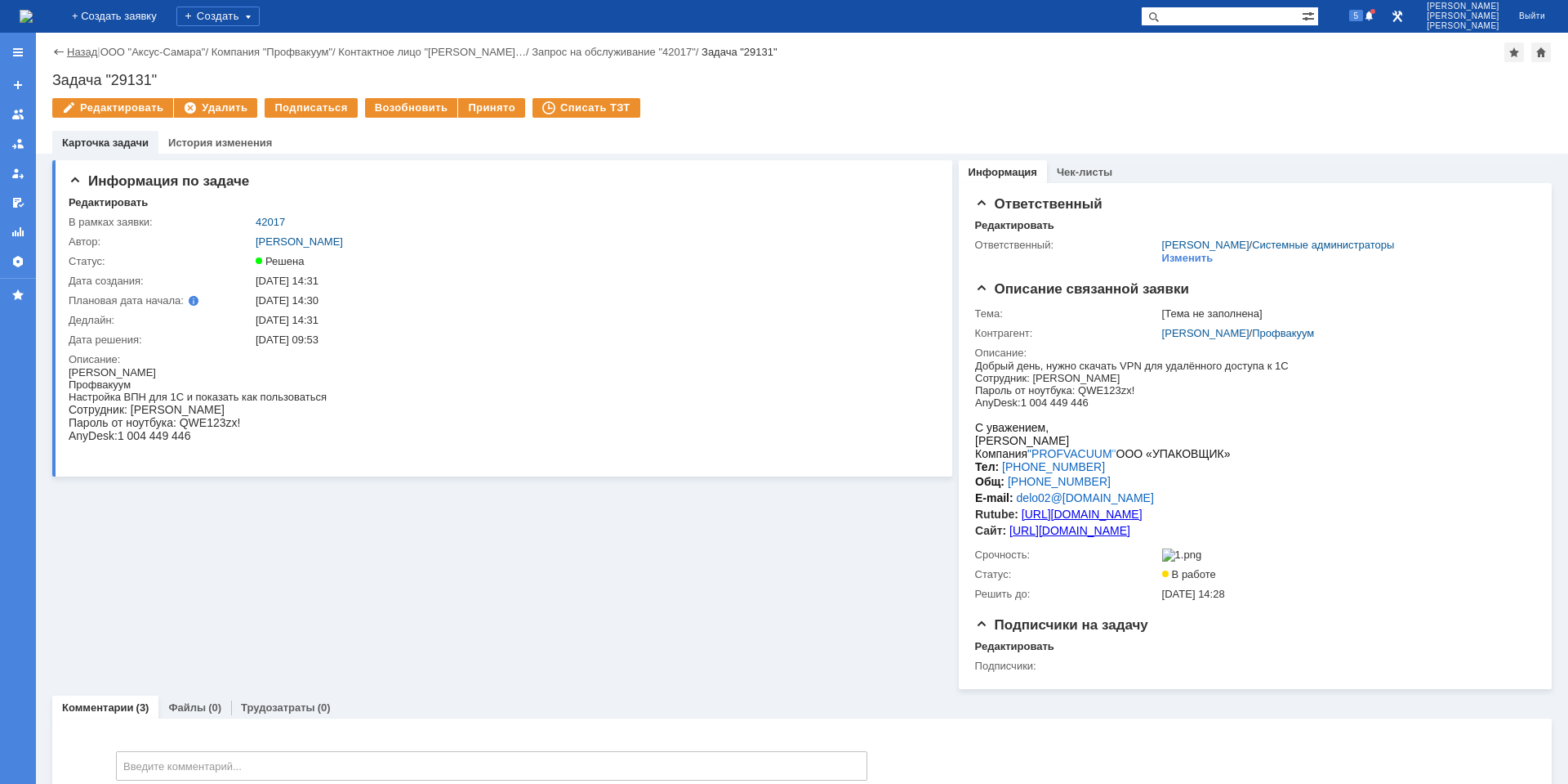
click at [77, 50] on link "Назад" at bounding box center [82, 52] width 30 height 12
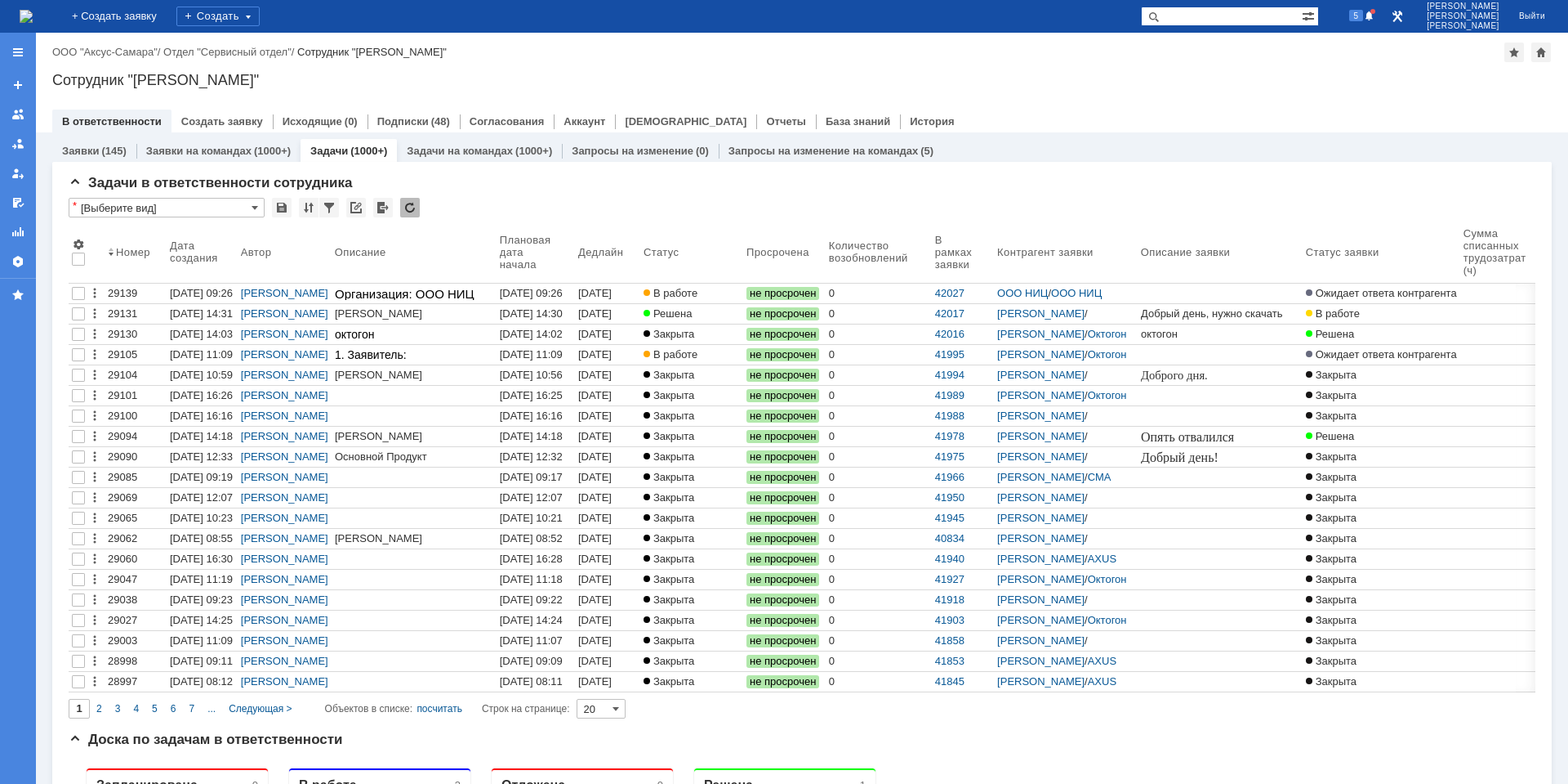
click at [509, 294] on div "[DATE] 09:26" at bounding box center [531, 293] width 63 height 12
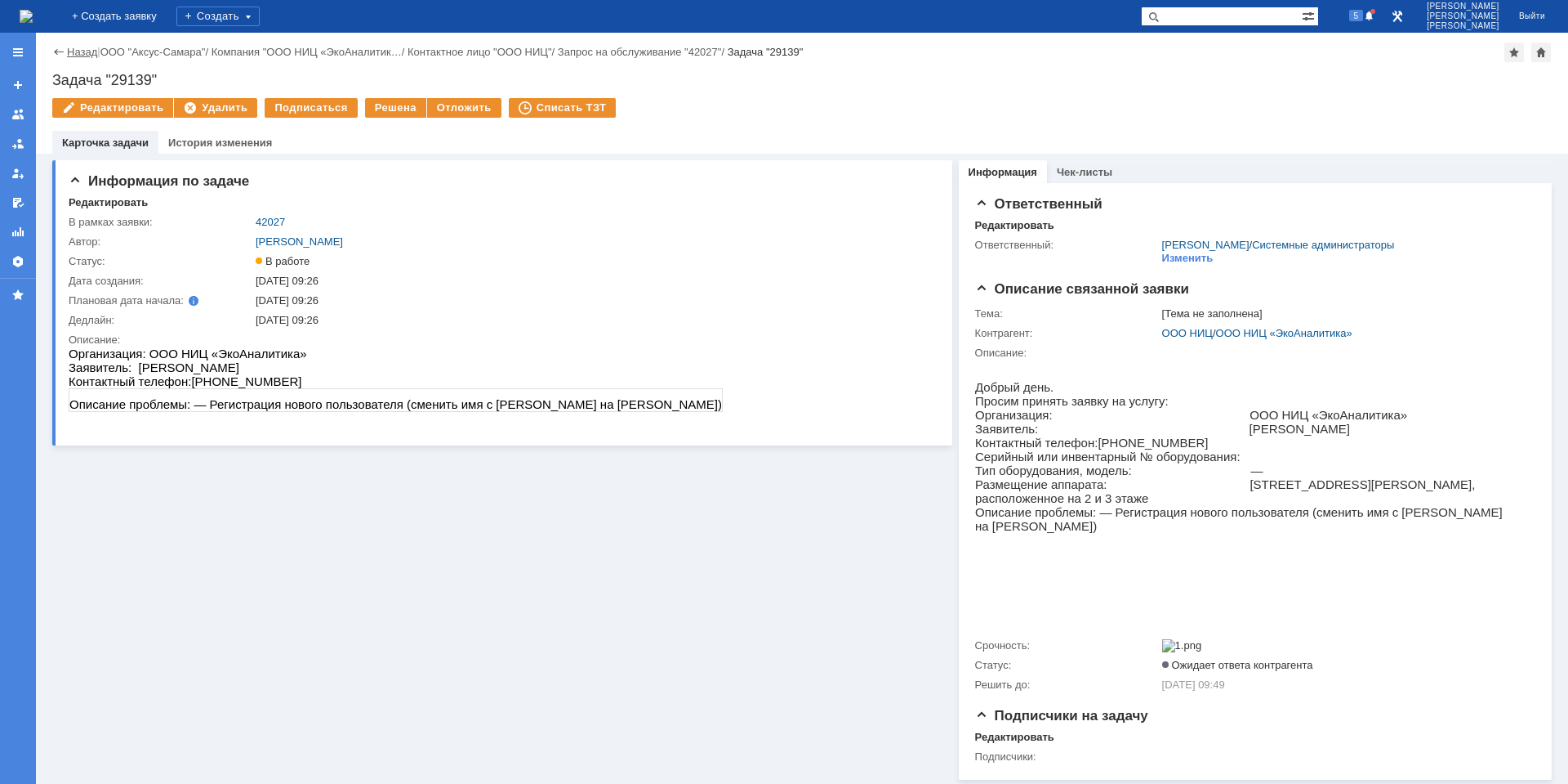
click at [83, 51] on link "Назад" at bounding box center [82, 52] width 30 height 12
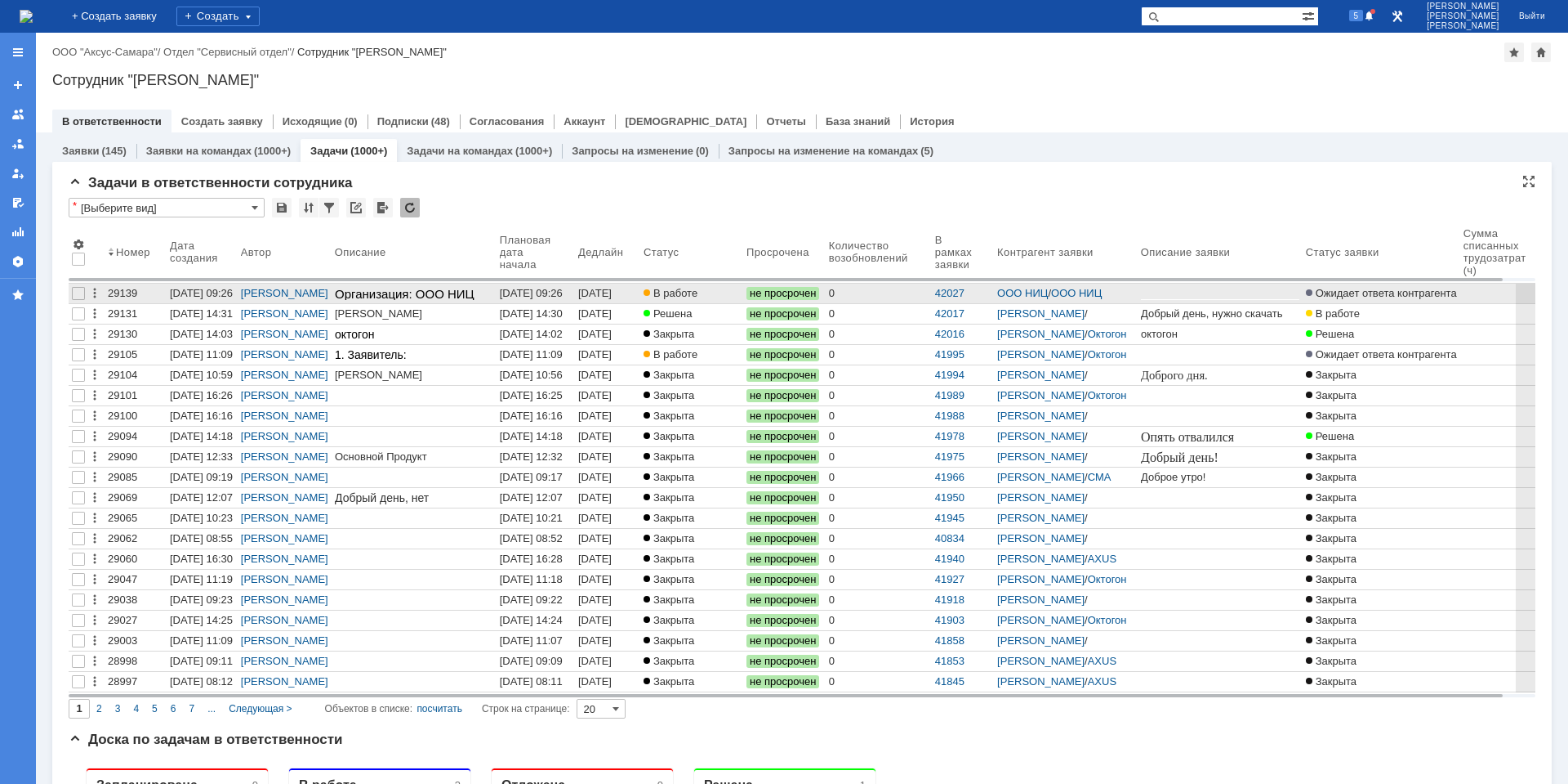
click at [531, 296] on div "[DATE] 09:26" at bounding box center [531, 293] width 63 height 12
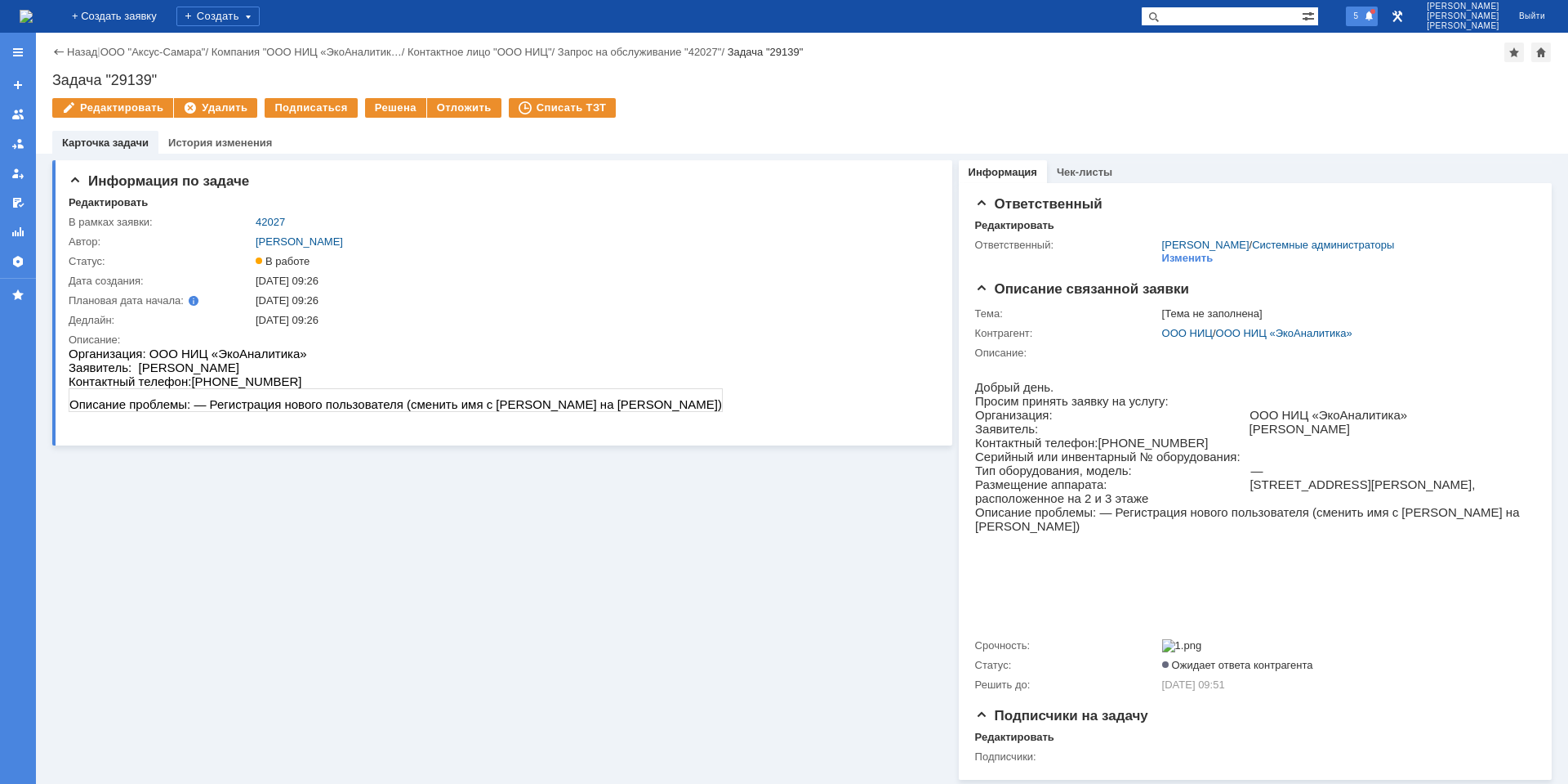
click at [1379, 9] on div "5" at bounding box center [1362, 16] width 33 height 19
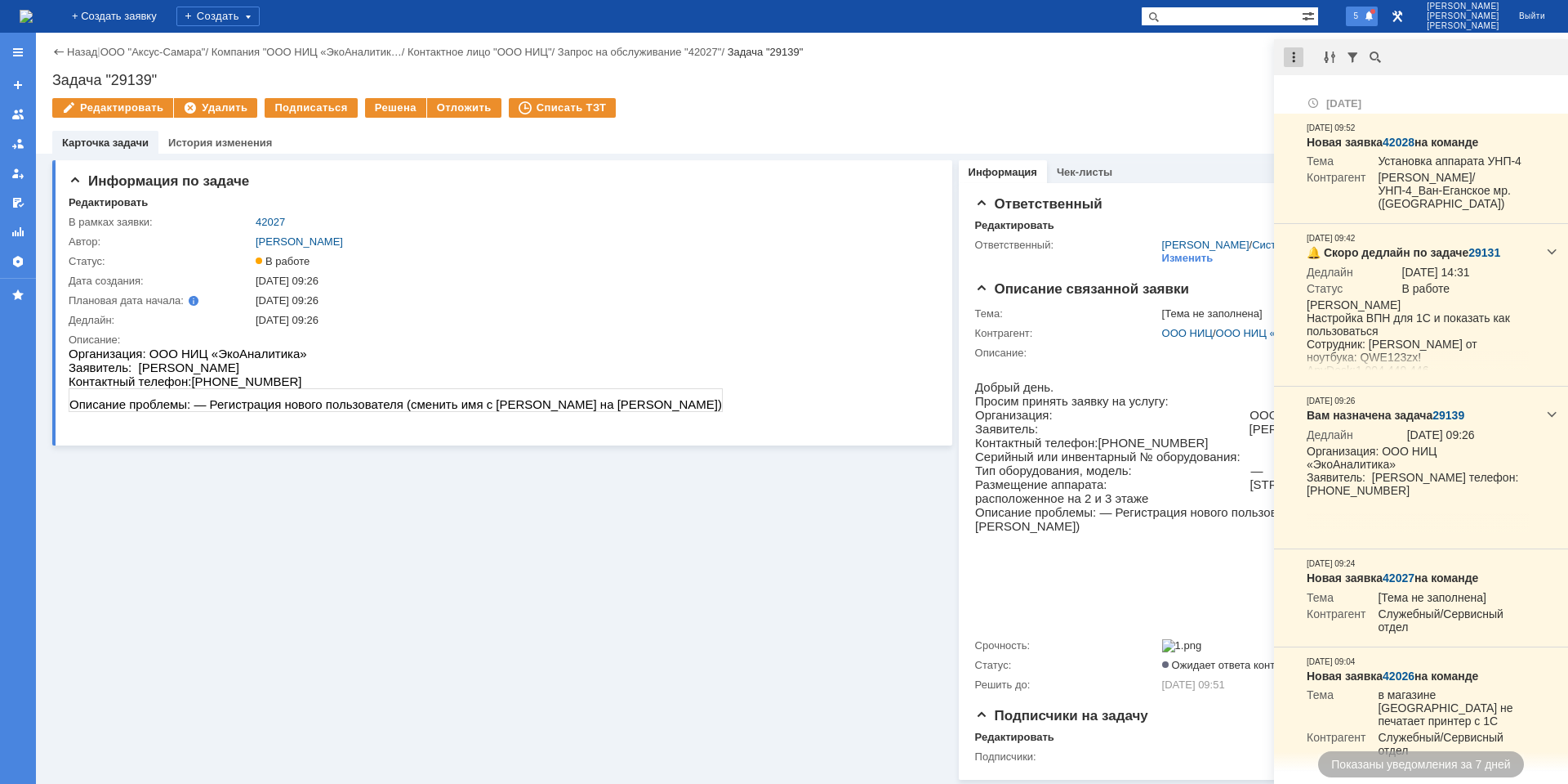
click at [1296, 58] on div at bounding box center [1294, 58] width 19 height 19
click at [1319, 91] on div "Отметить уведомления прочитанными" at bounding box center [1407, 98] width 239 height 24
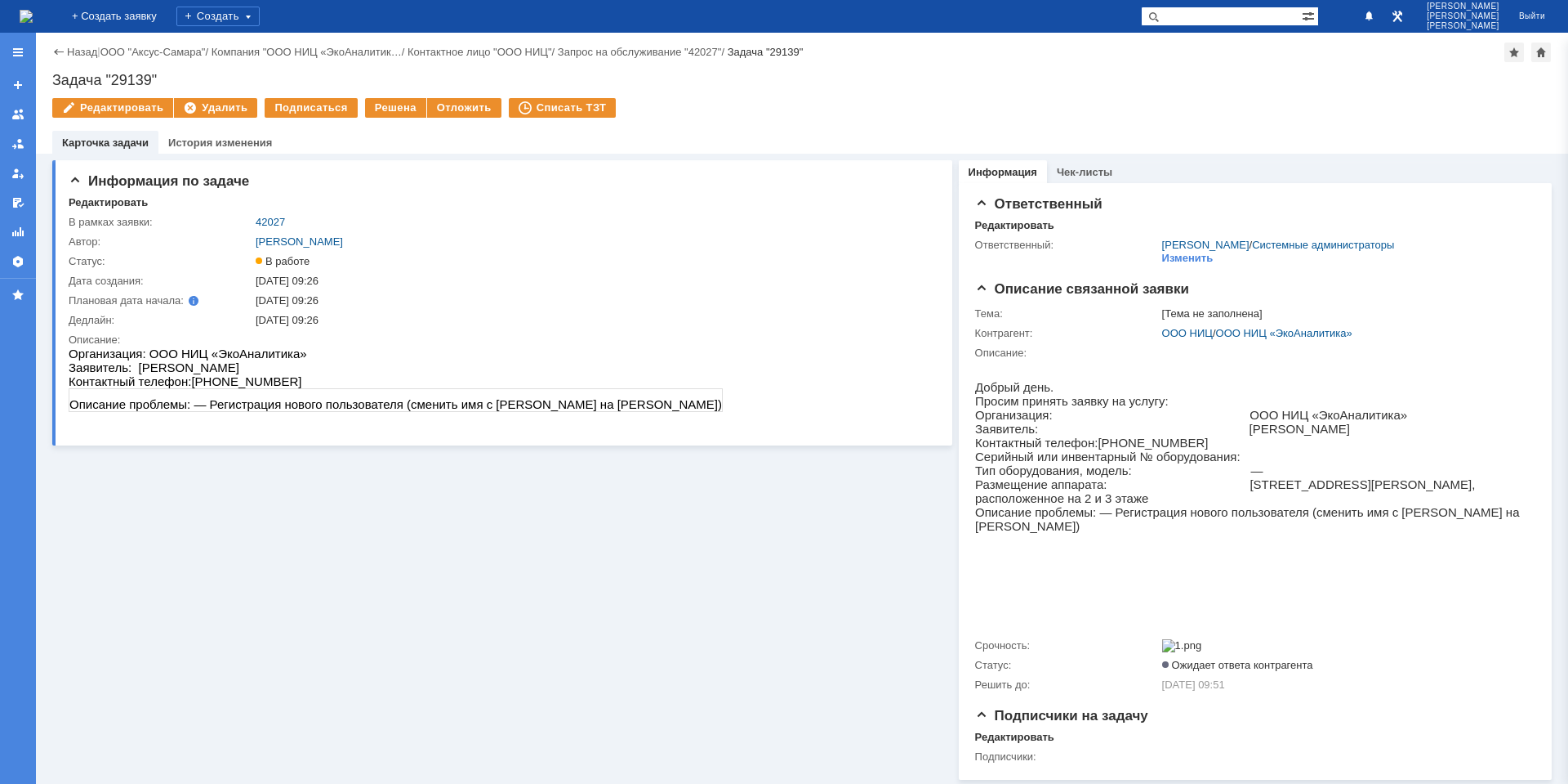
click at [1096, 80] on div "Задача "29139"" at bounding box center [802, 80] width 1500 height 16
click at [80, 49] on link "Назад" at bounding box center [82, 52] width 30 height 12
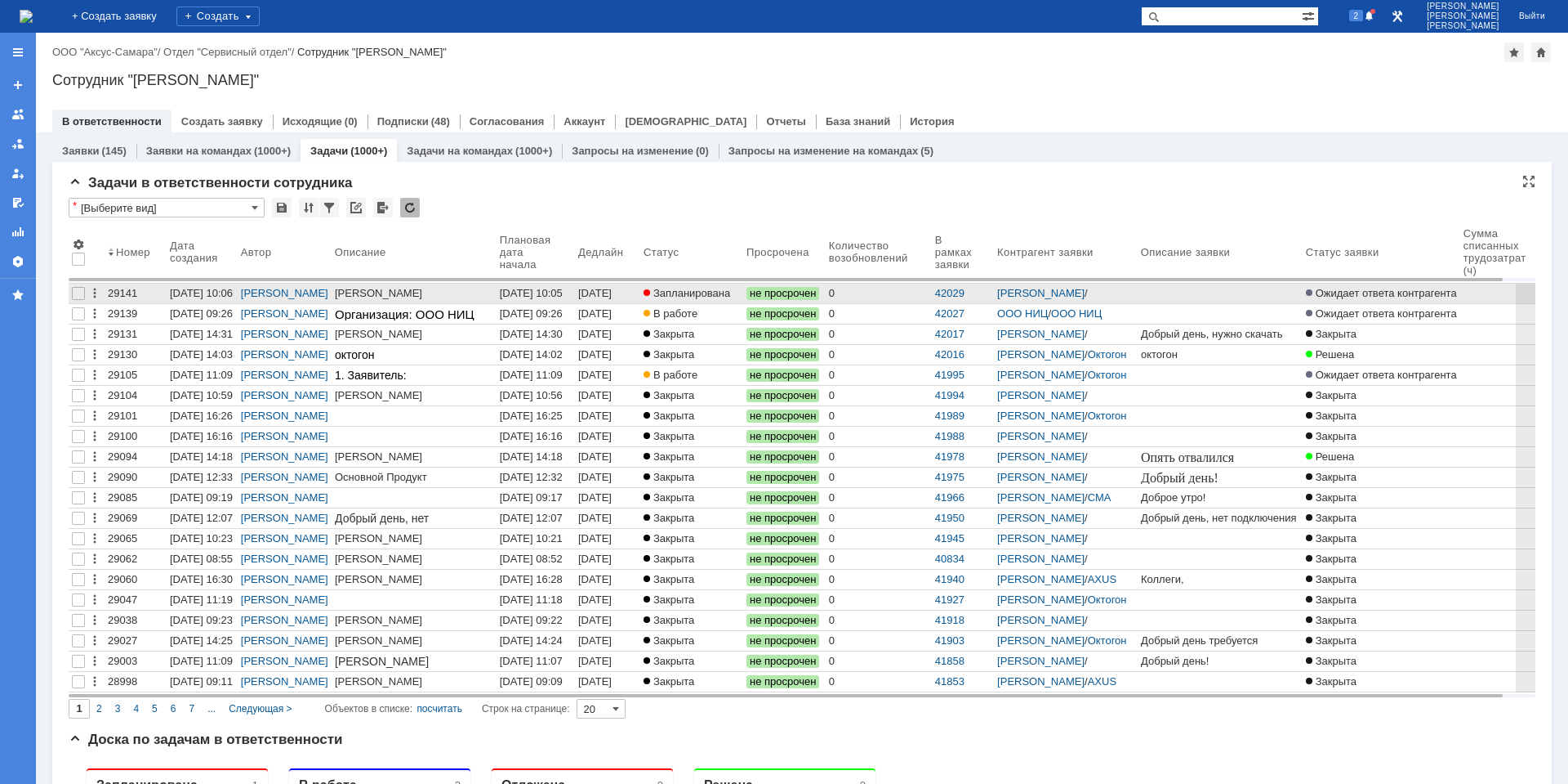
click at [538, 288] on div "[DATE] 10:05" at bounding box center [531, 293] width 63 height 12
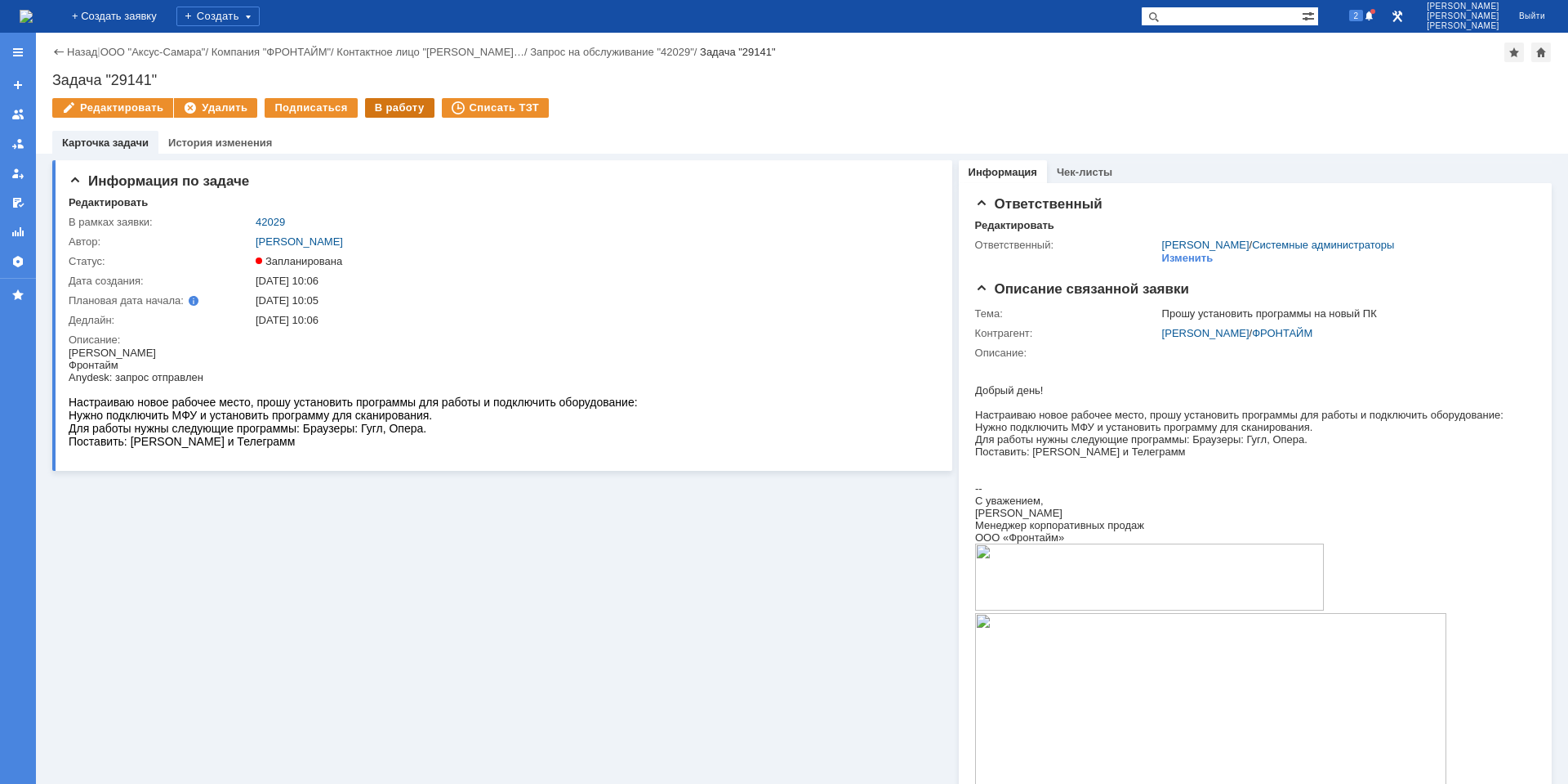
click at [379, 109] on div "В работу" at bounding box center [400, 108] width 70 height 19
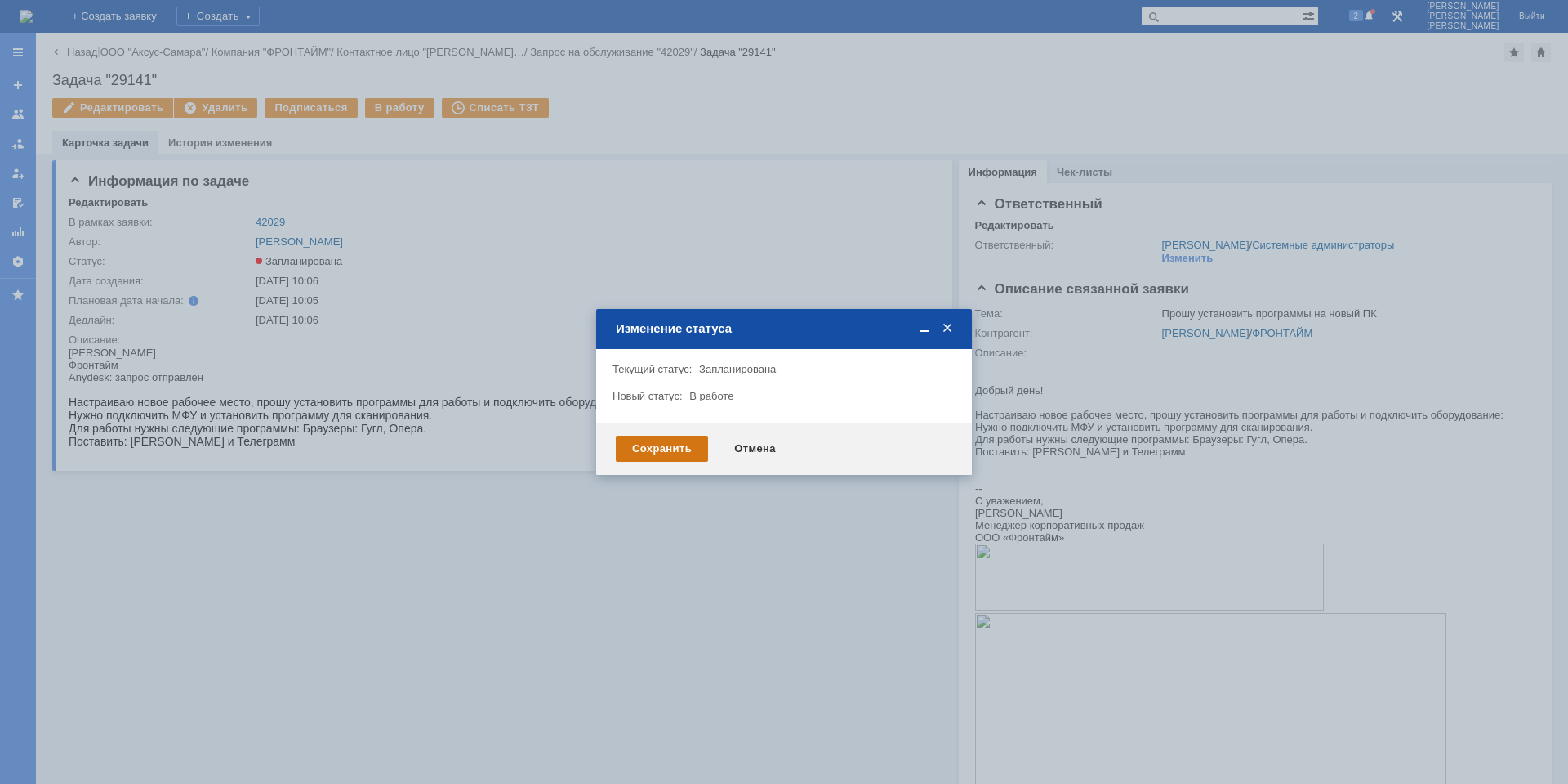
click at [634, 449] on div "Сохранить" at bounding box center [662, 449] width 92 height 27
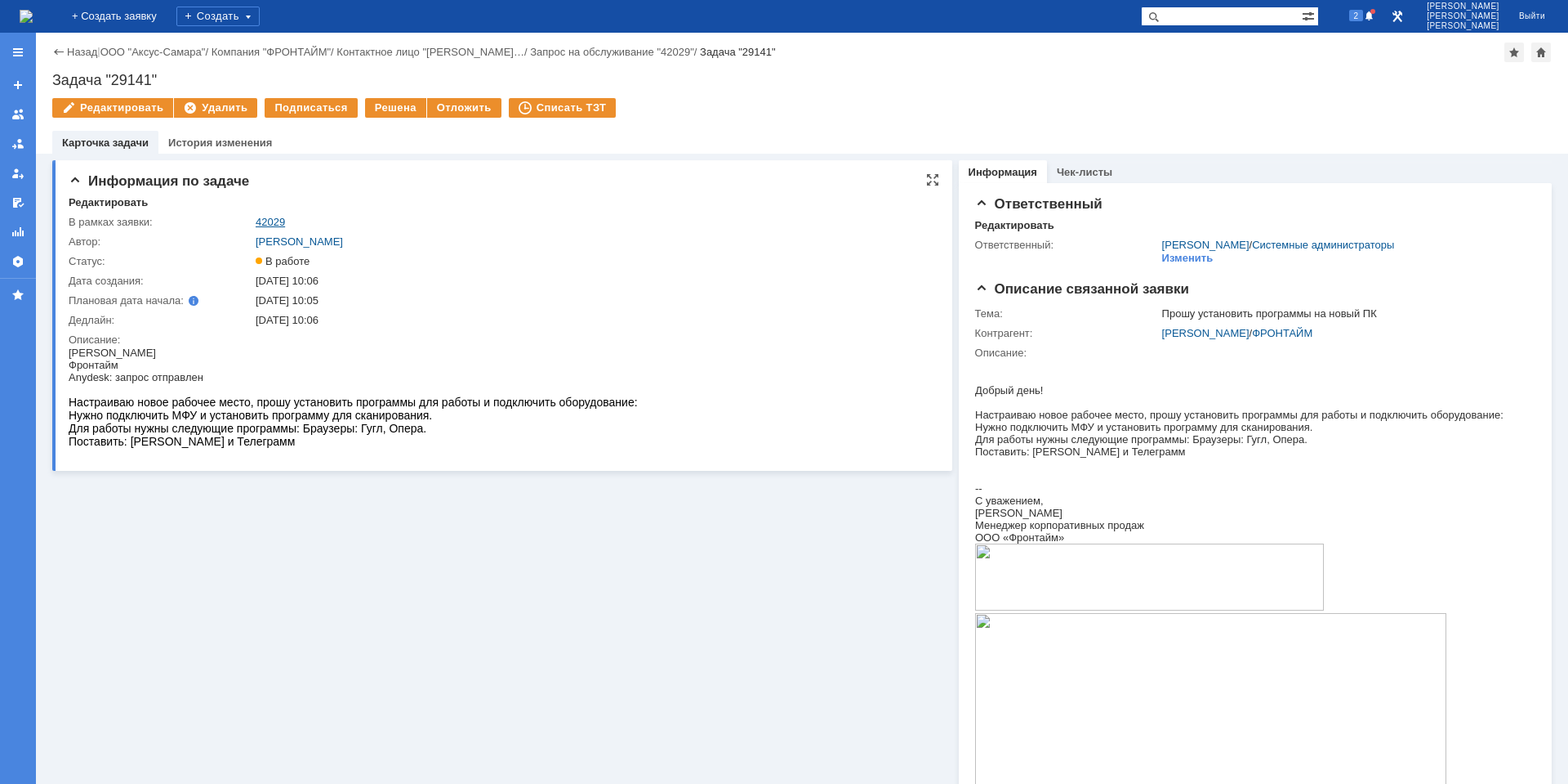
click at [280, 222] on link "42029" at bounding box center [270, 222] width 29 height 12
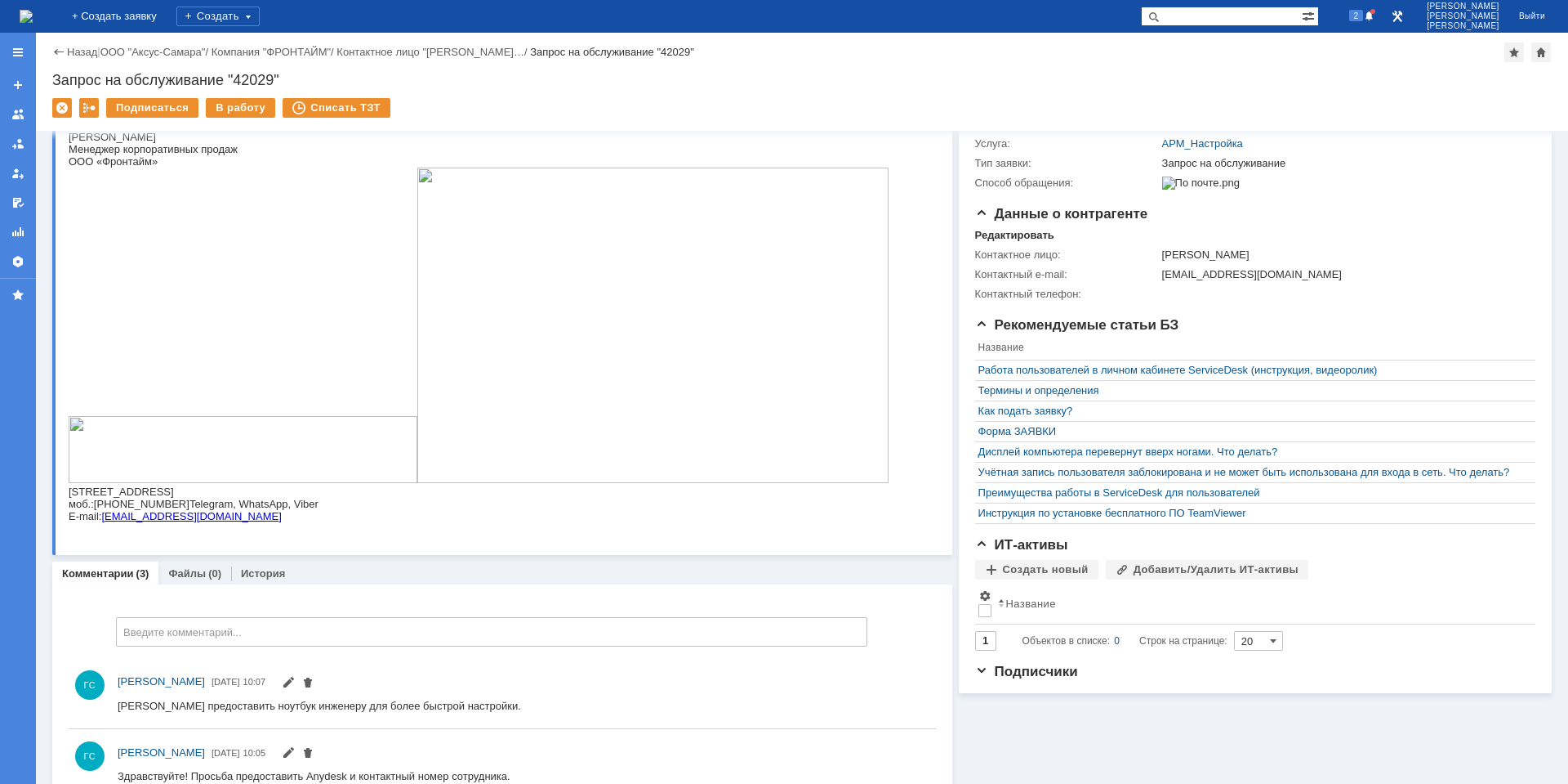
scroll to position [245, 0]
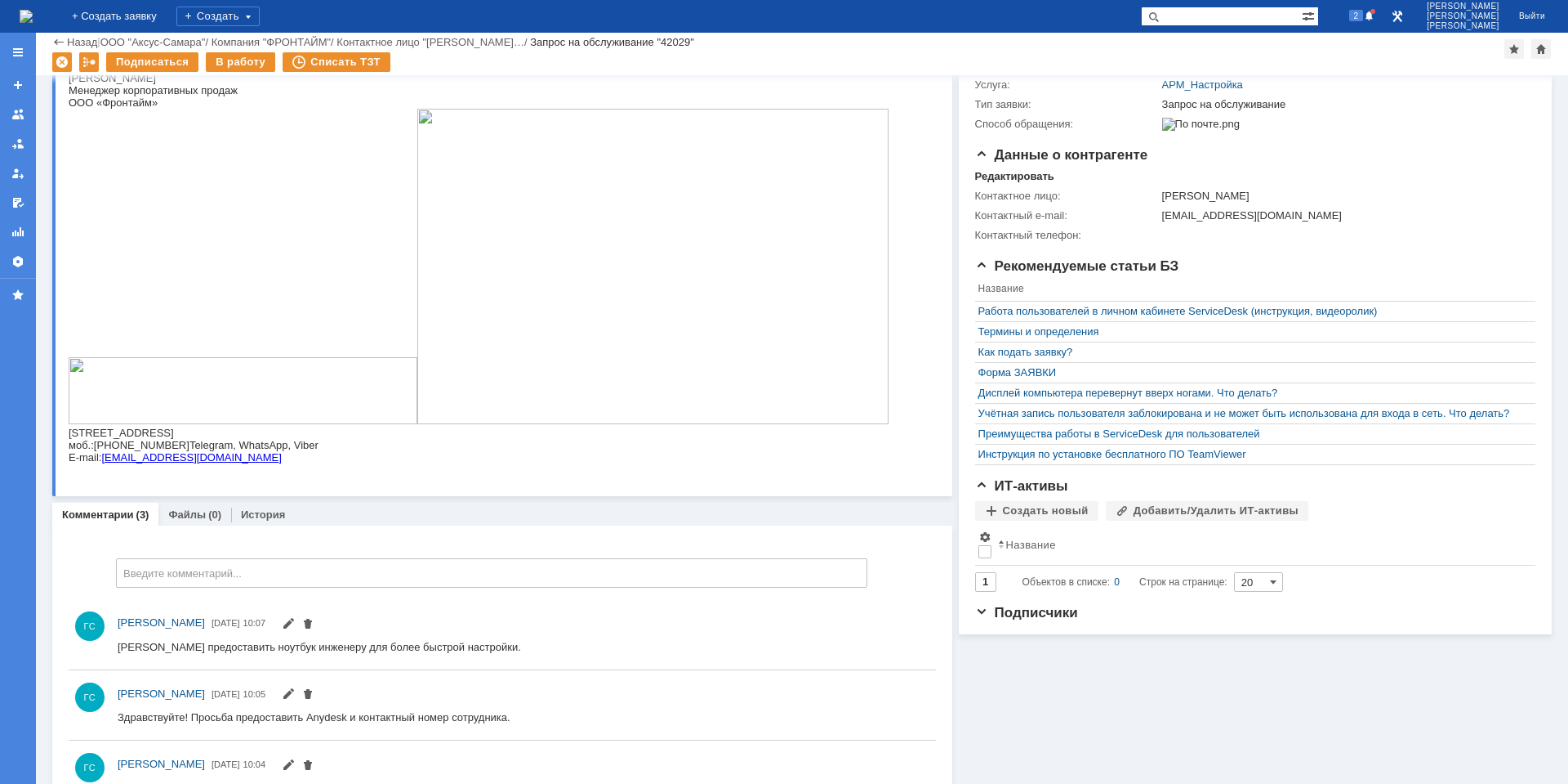
drag, startPoint x: 98, startPoint y: 447, endPoint x: 172, endPoint y: 446, distance: 74.0
click at [172, 446] on span "[PHONE_NUMBER]" at bounding box center [142, 445] width 96 height 12
copy span "[PHONE_NUMBER]"
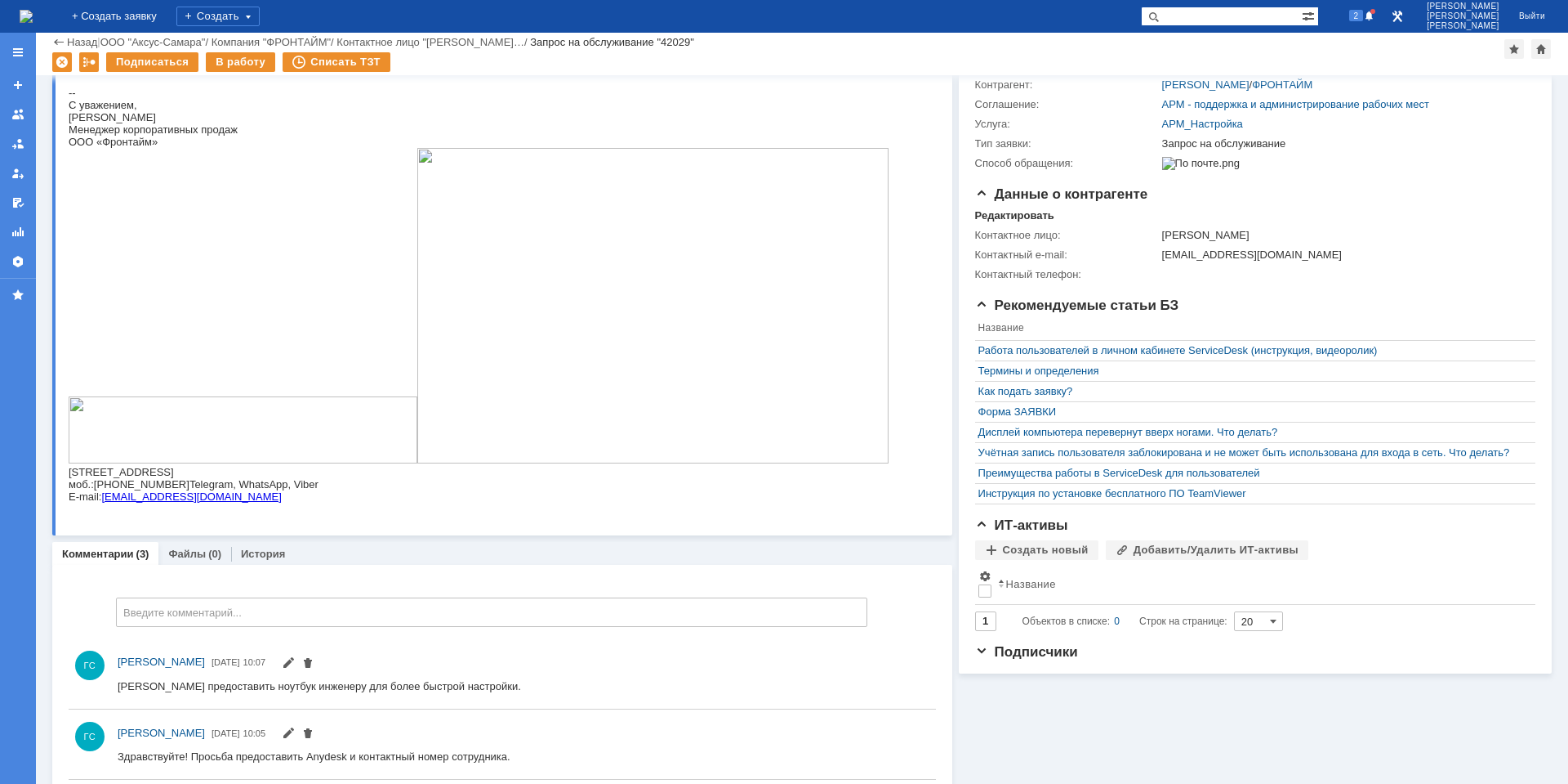
scroll to position [0, 0]
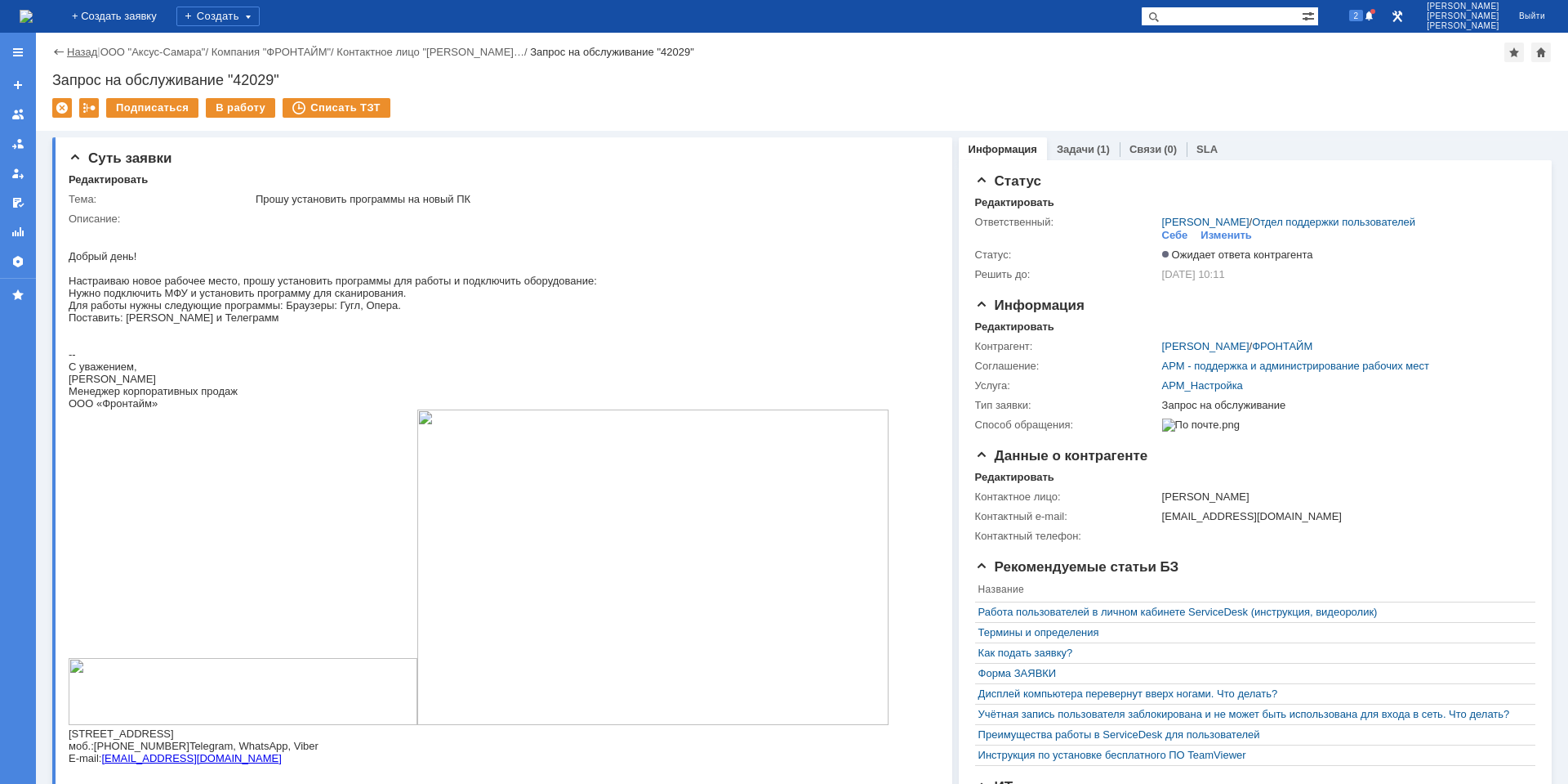
click at [77, 46] on link "Назад" at bounding box center [82, 52] width 30 height 12
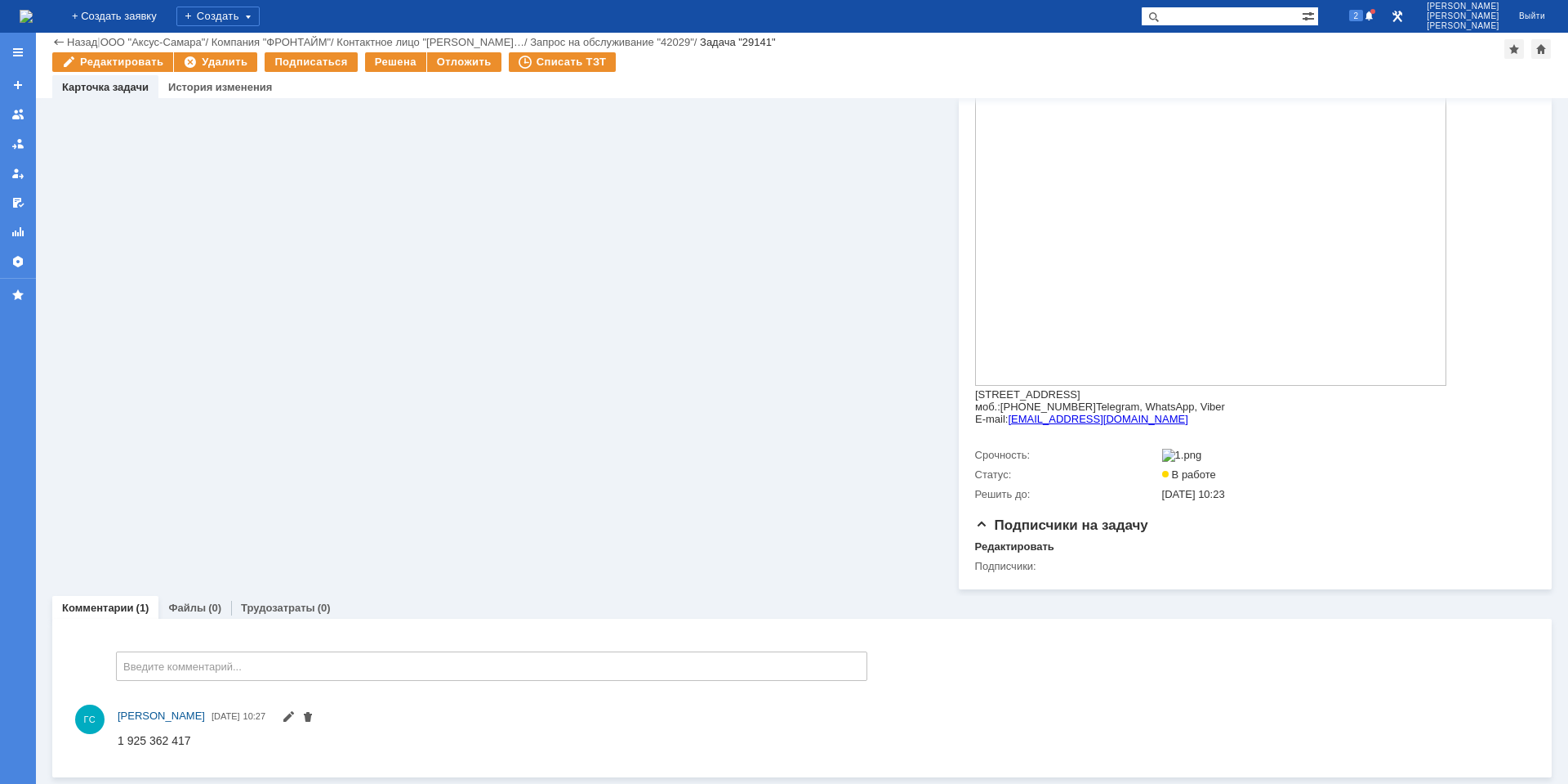
scroll to position [494, 0]
click at [187, 740] on span "1 925 362 417" at bounding box center [154, 740] width 73 height 13
copy span "1 925 362 417"
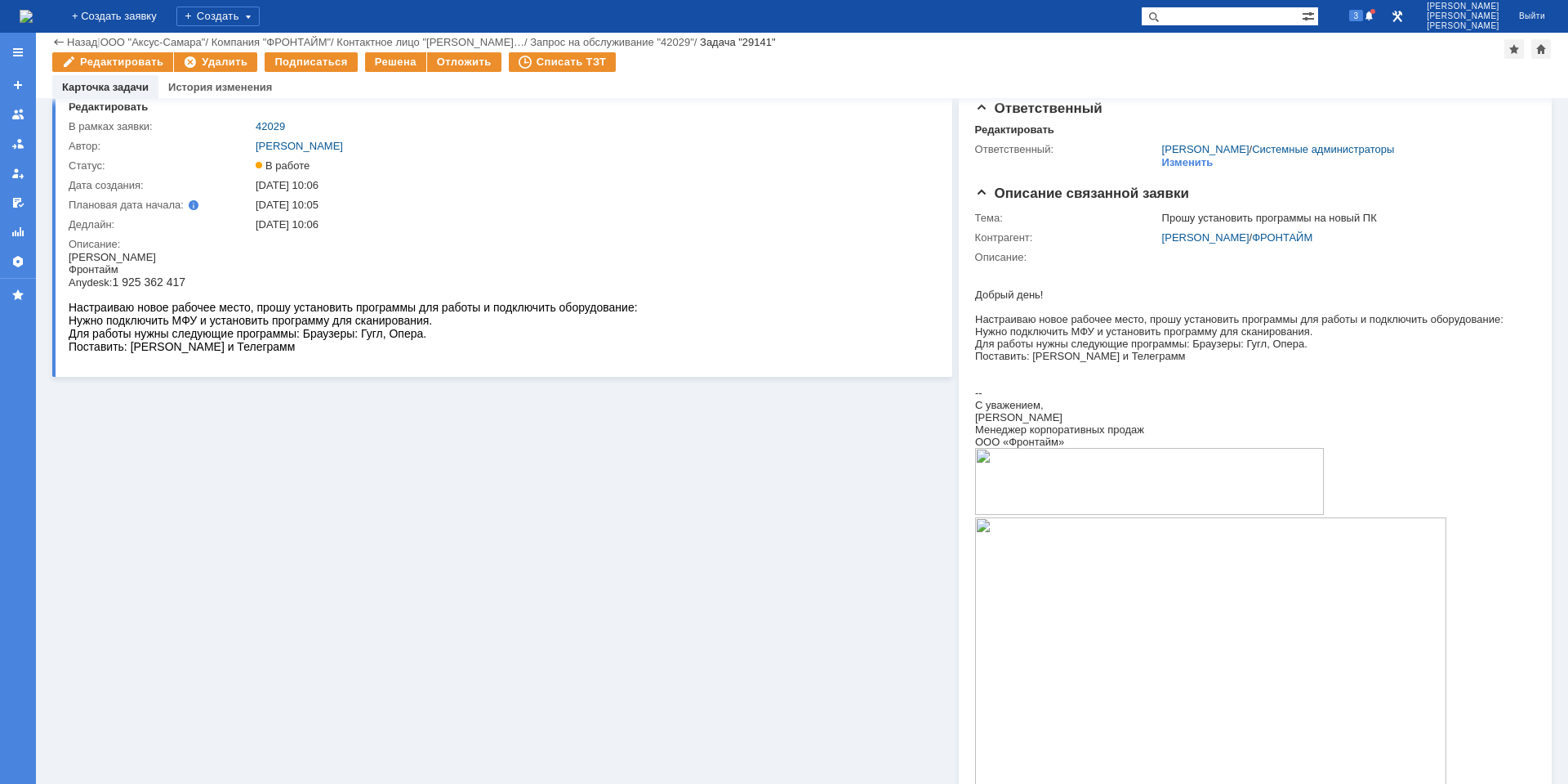
scroll to position [0, 0]
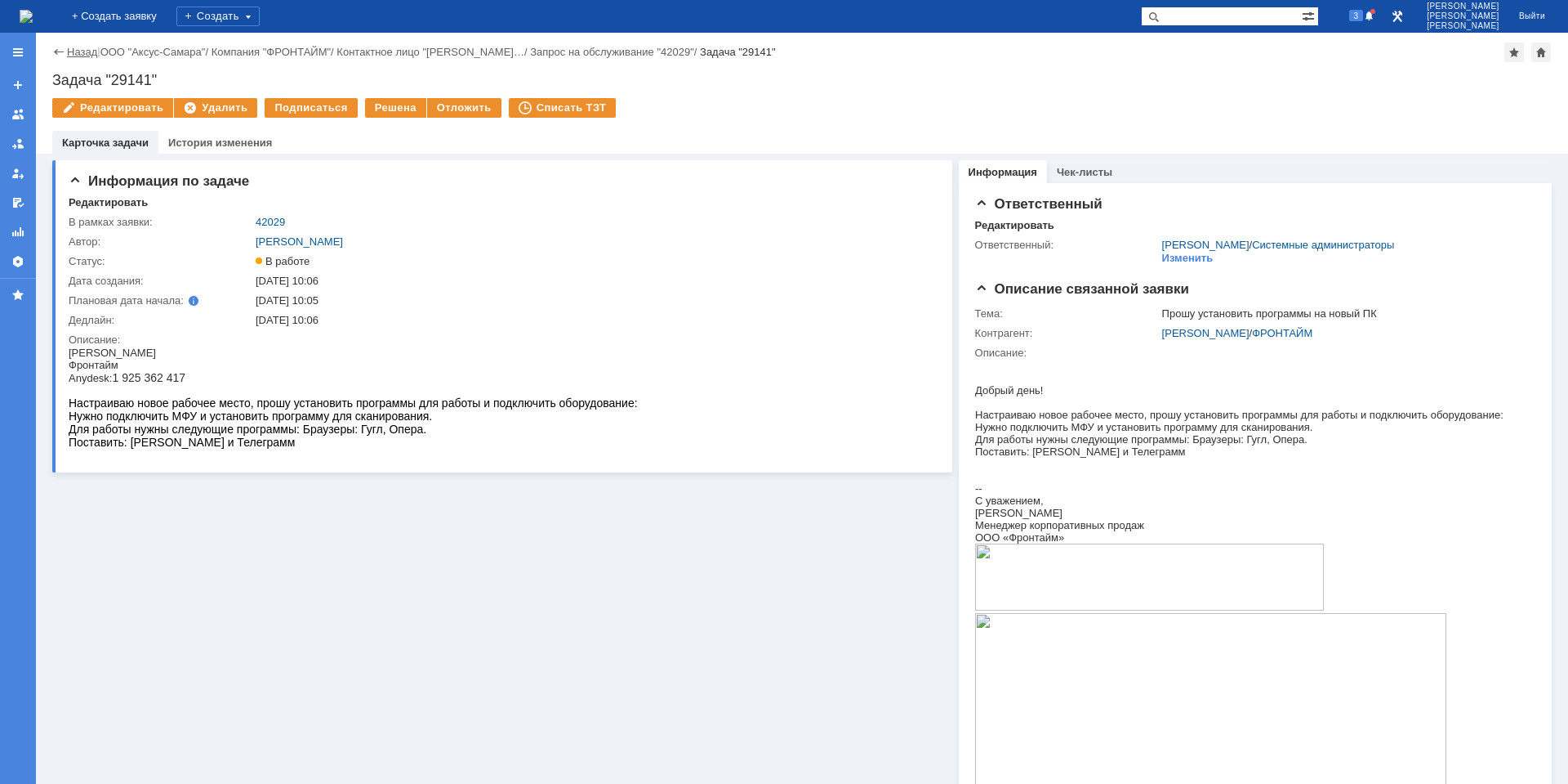
click at [81, 53] on link "Назад" at bounding box center [82, 52] width 30 height 12
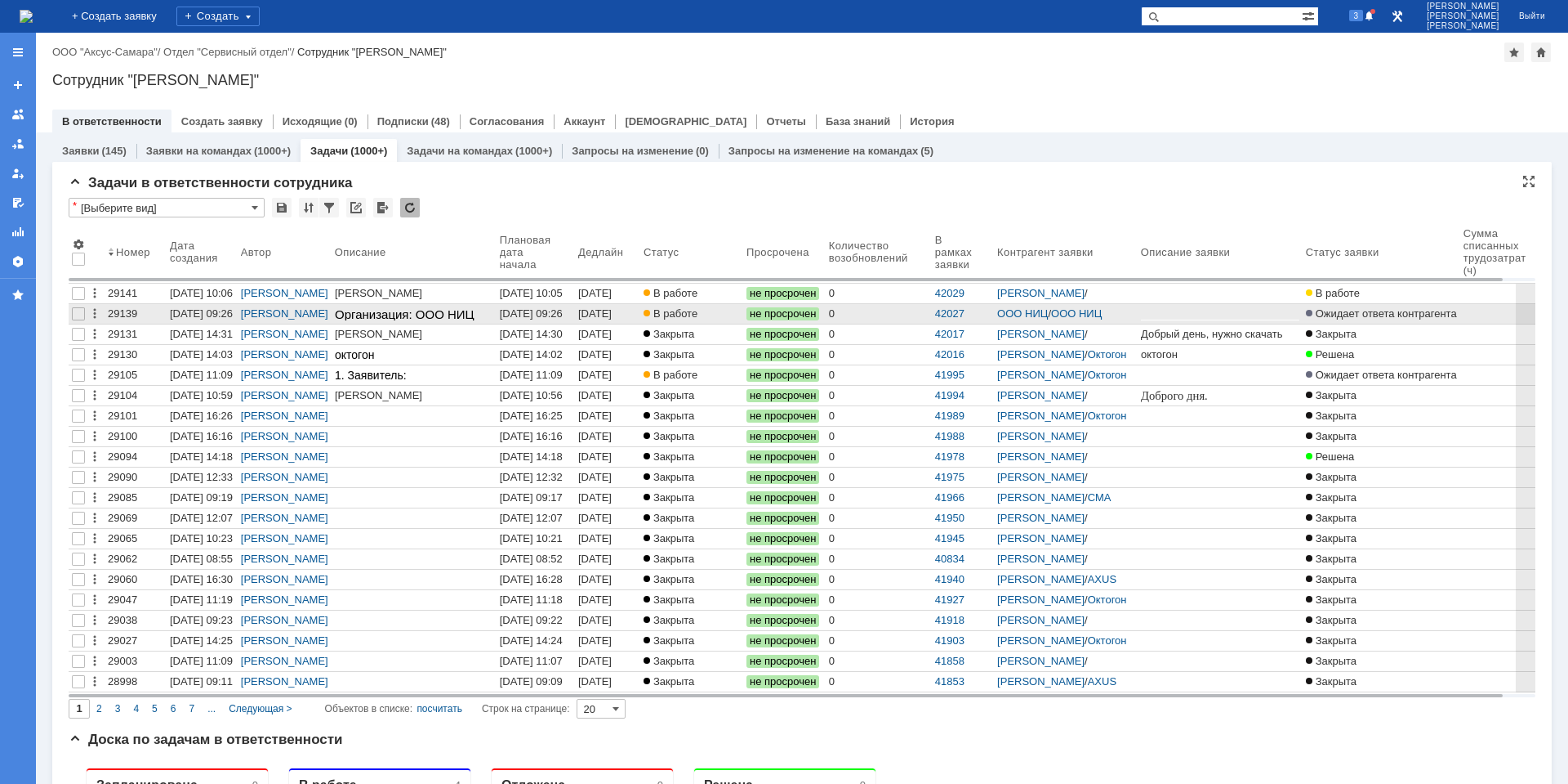
click at [550, 317] on div "[DATE] 09:26" at bounding box center [531, 313] width 63 height 12
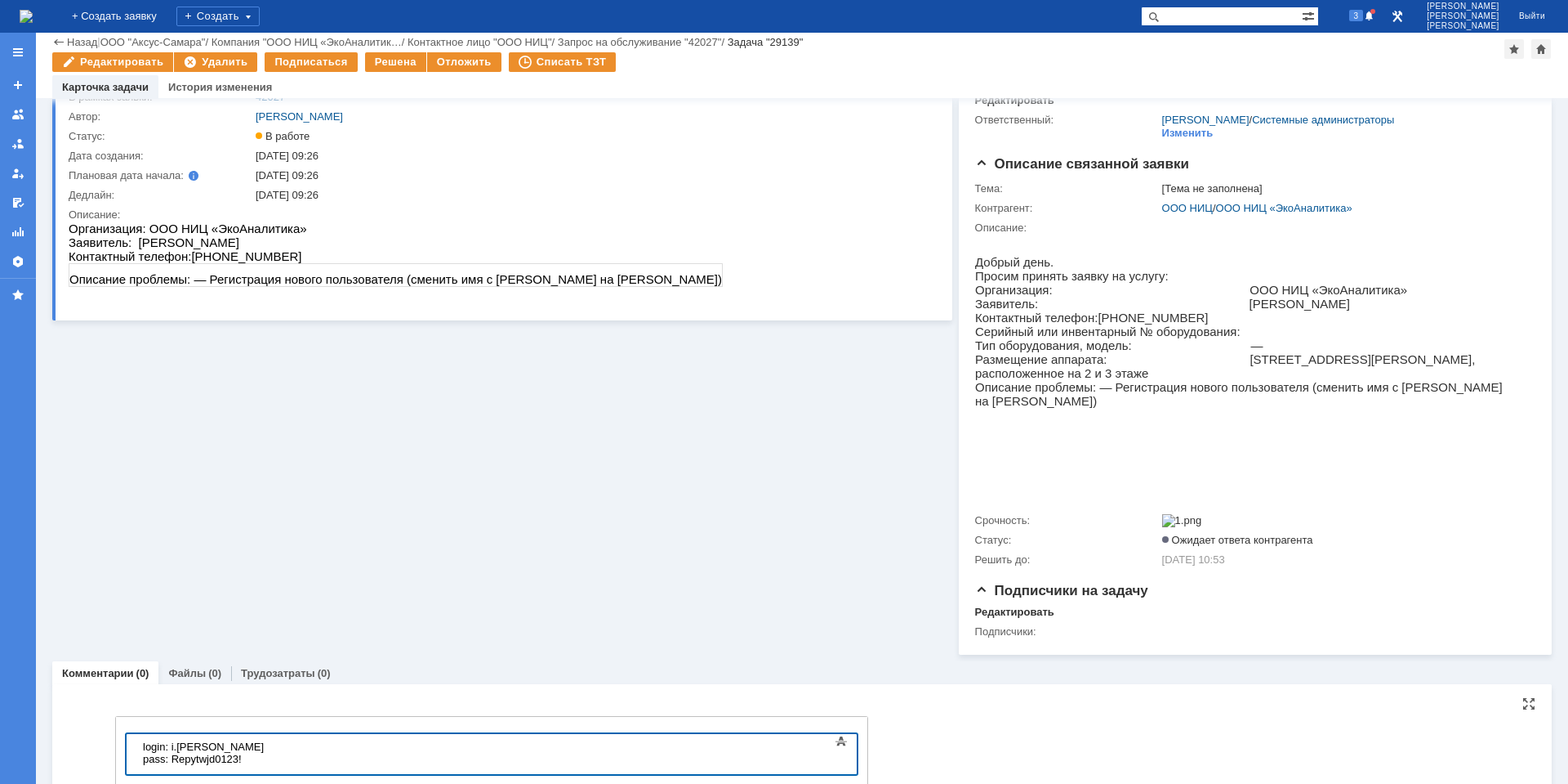
scroll to position [151, 0]
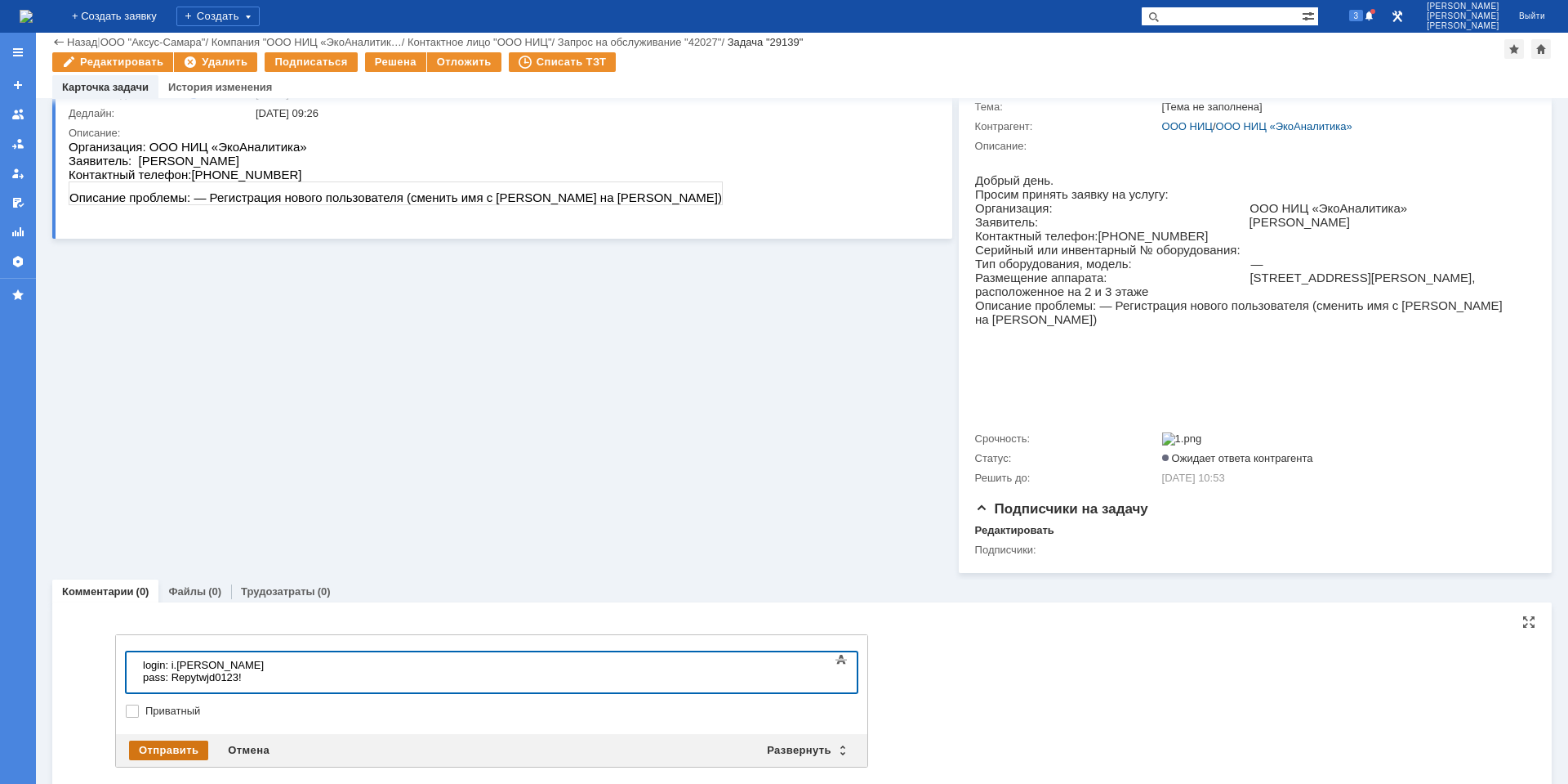
click at [183, 760] on div "Отправить" at bounding box center [169, 750] width 80 height 19
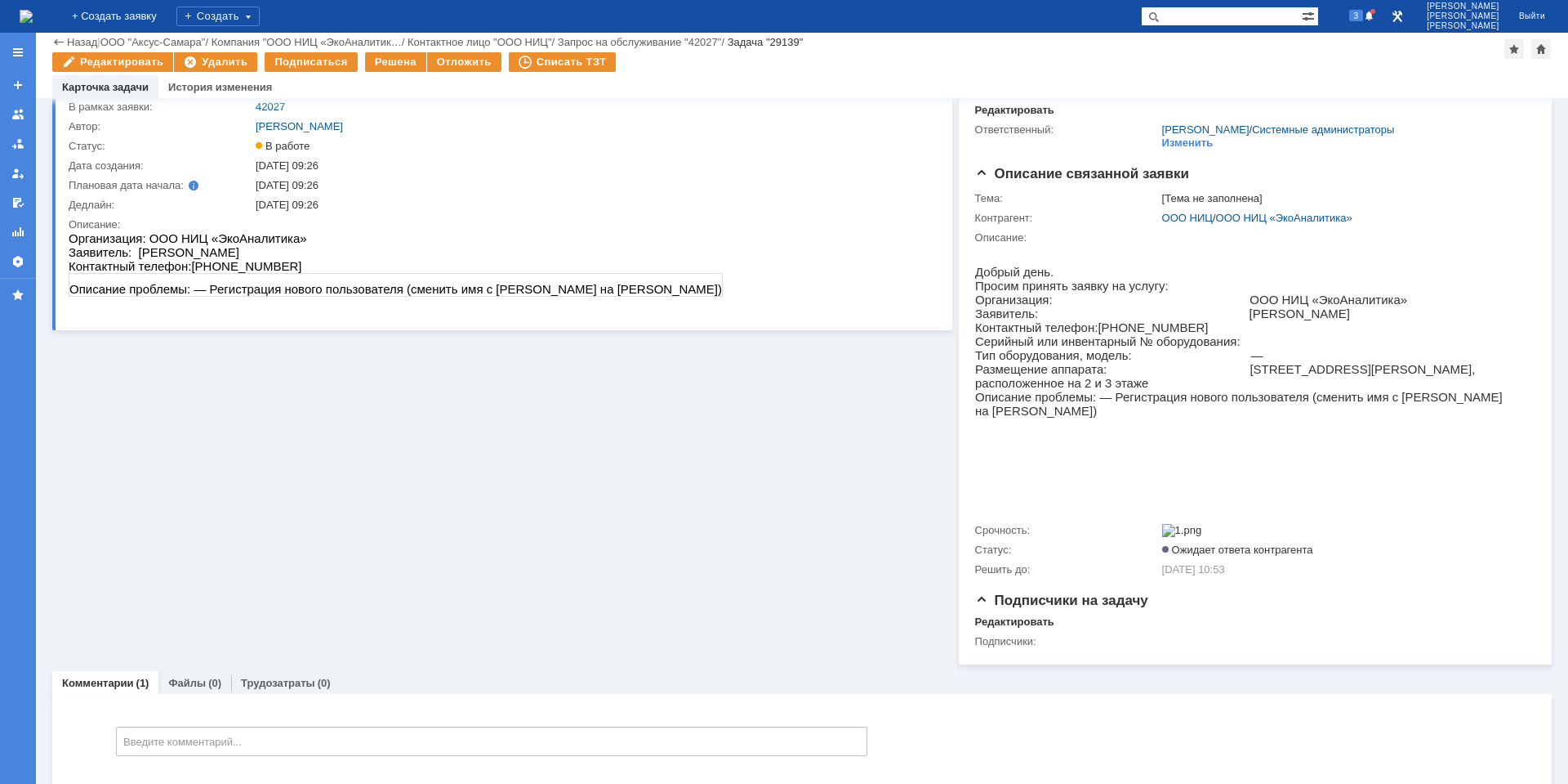
scroll to position [0, 0]
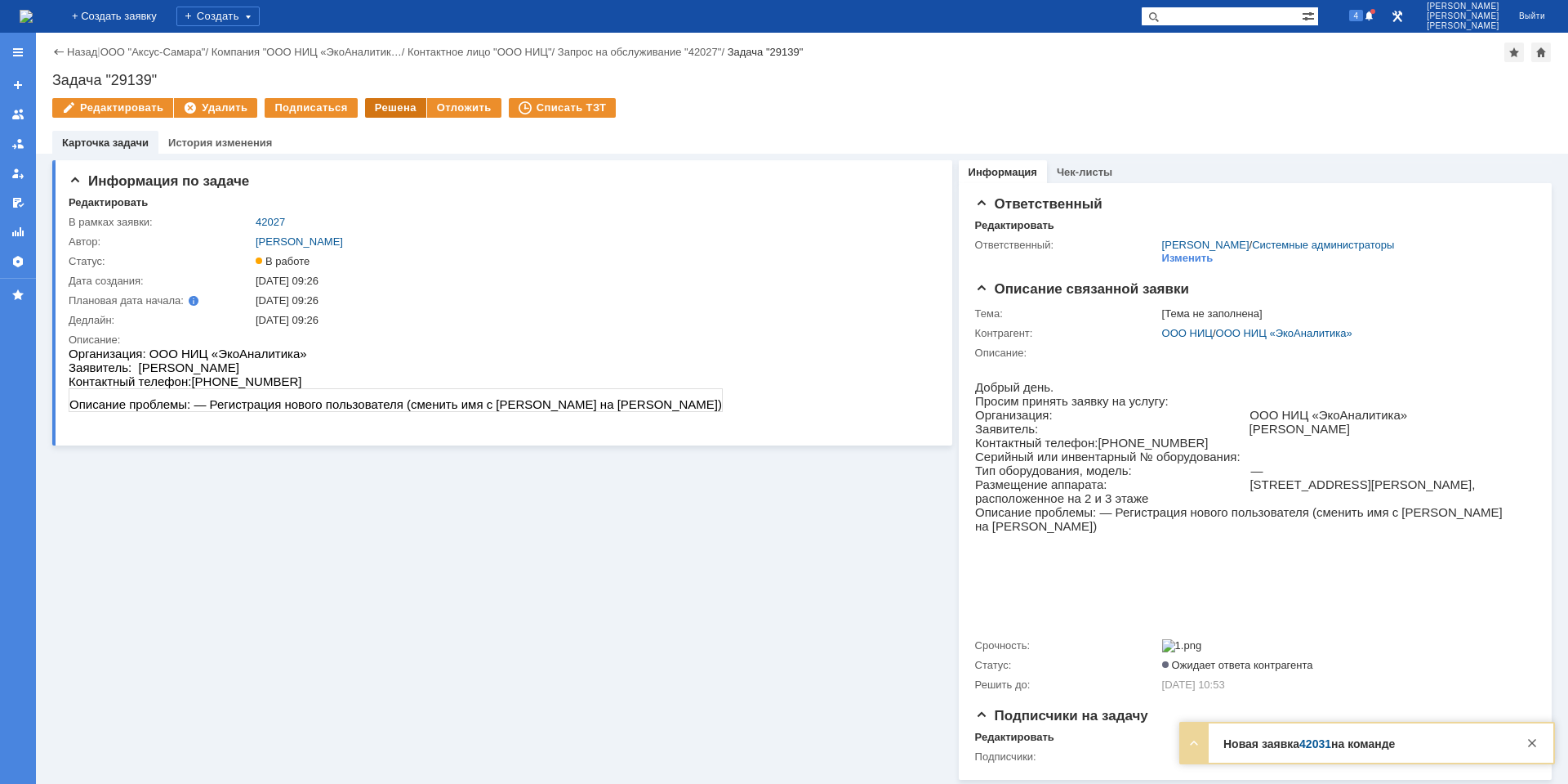
click at [388, 114] on div "Решена" at bounding box center [395, 108] width 61 height 19
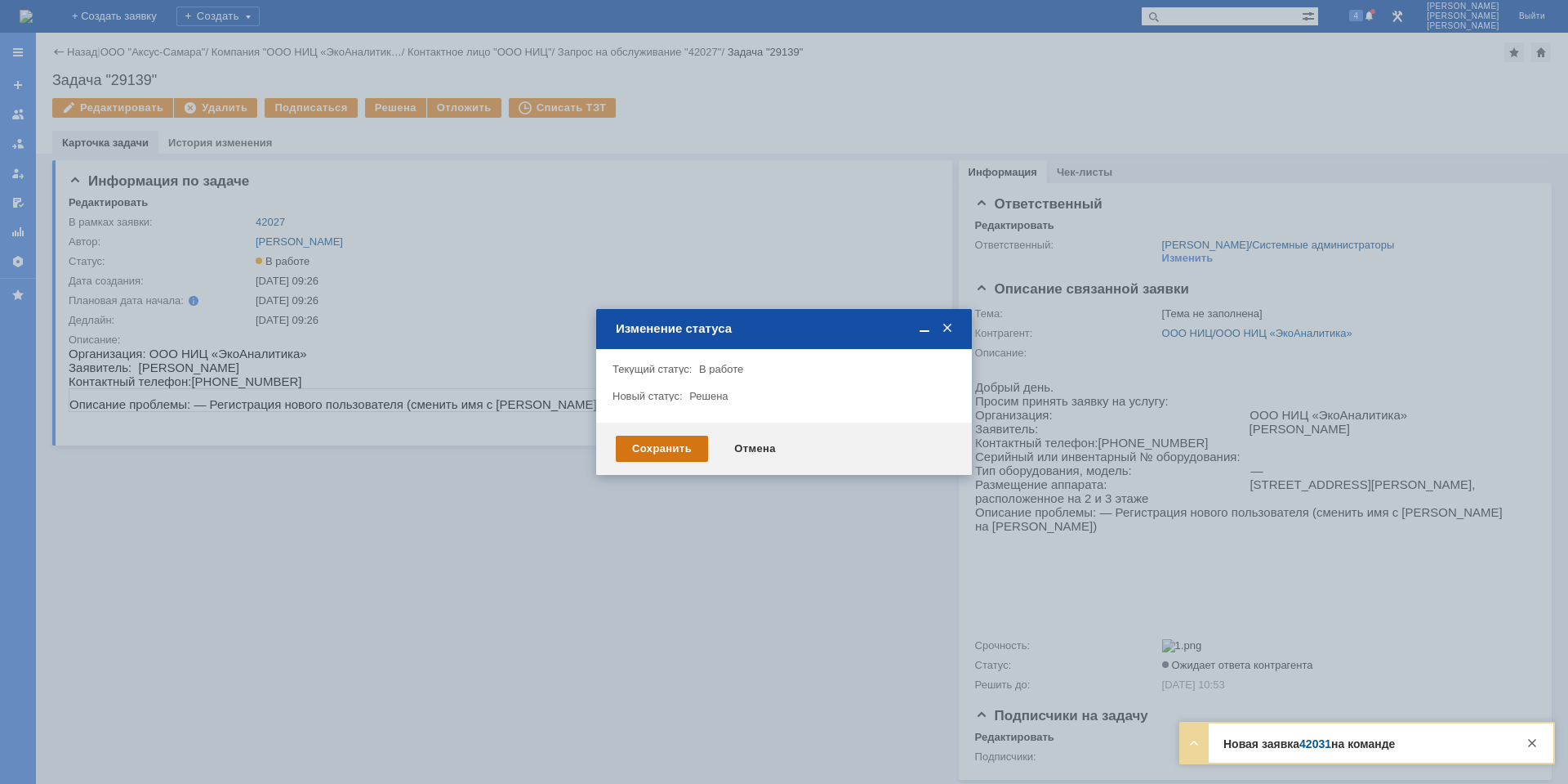
click at [664, 446] on div "Сохранить" at bounding box center [662, 449] width 92 height 27
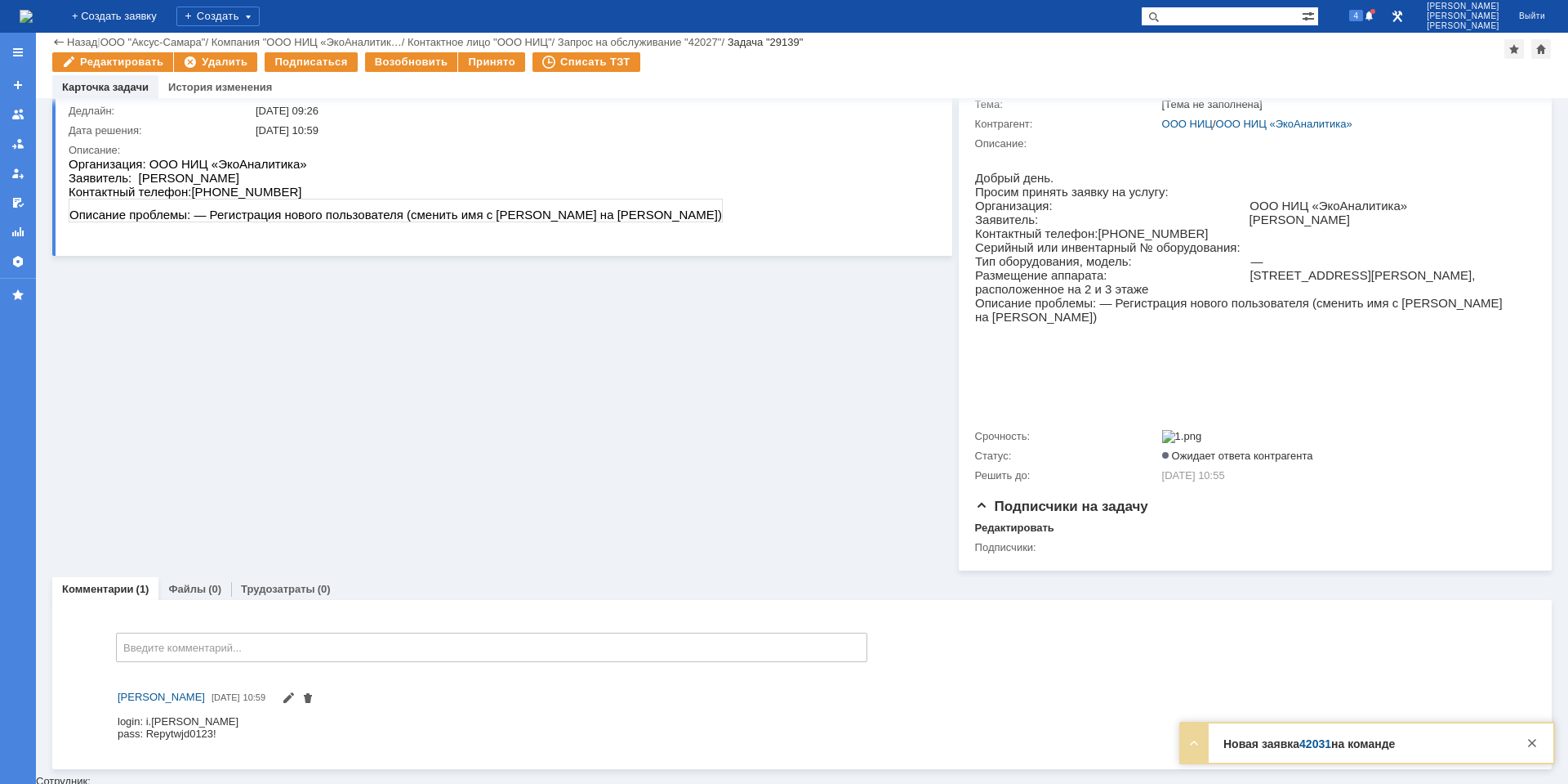
scroll to position [152, 0]
